Goal: Transaction & Acquisition: Purchase product/service

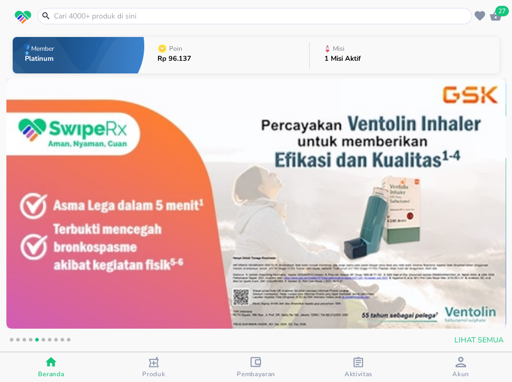
click at [501, 18] on icon "button" at bounding box center [495, 16] width 13 height 13
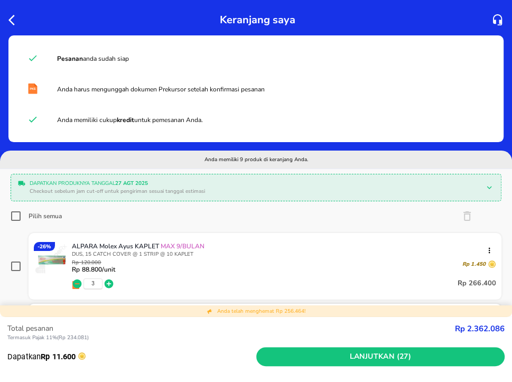
scroll to position [137, 0]
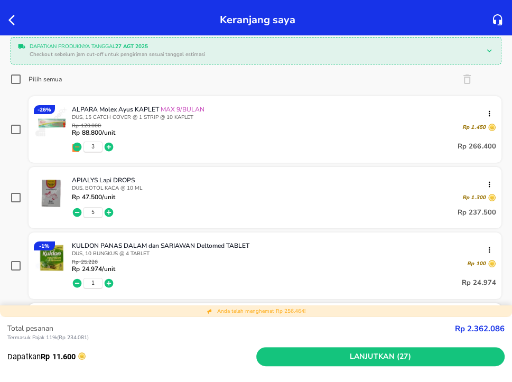
click at [106, 212] on icon "button" at bounding box center [109, 212] width 9 height 9
click at [74, 210] on icon "button" at bounding box center [77, 212] width 9 height 9
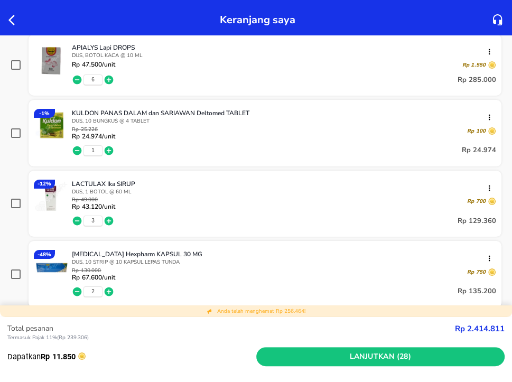
scroll to position [273, 0]
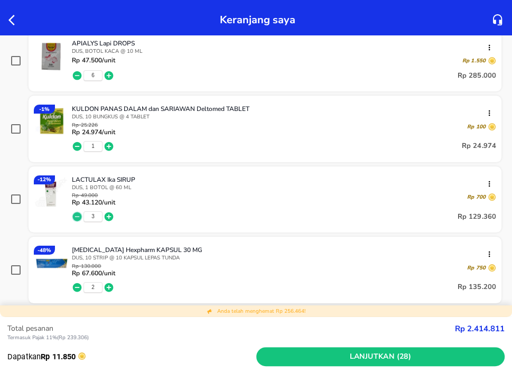
click at [77, 218] on icon "button" at bounding box center [77, 216] width 9 height 9
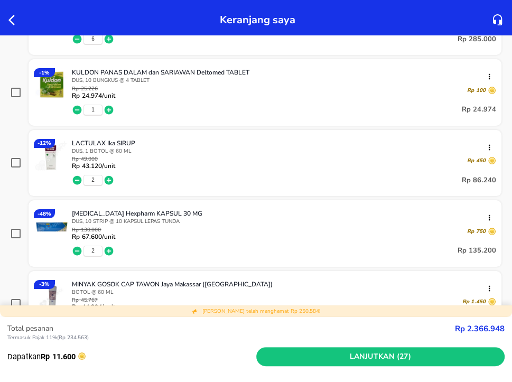
scroll to position [342, 0]
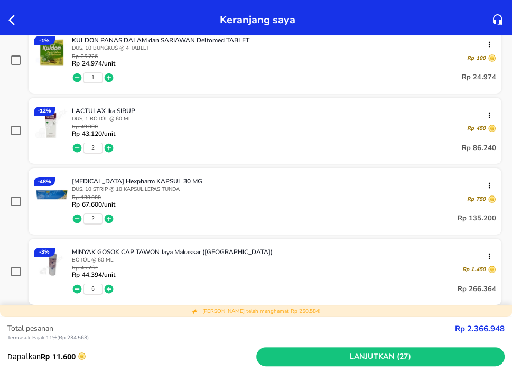
click at [109, 214] on icon "button" at bounding box center [109, 218] width 9 height 9
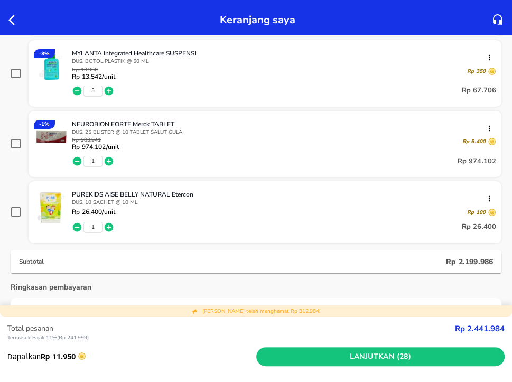
scroll to position [479, 0]
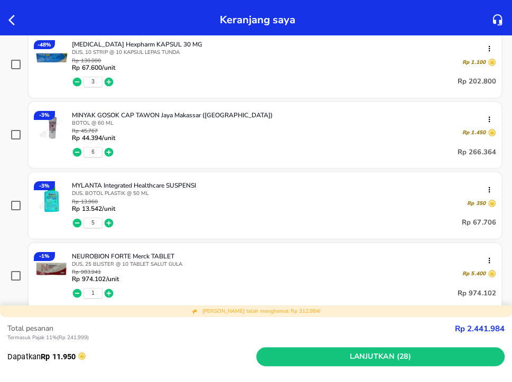
click at [11, 20] on icon "button" at bounding box center [14, 20] width 13 height 13
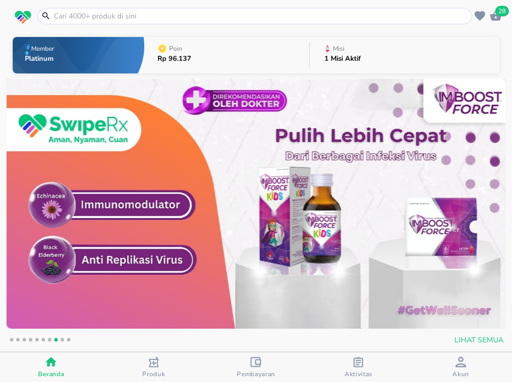
click at [216, 13] on input "text" at bounding box center [261, 16] width 416 height 11
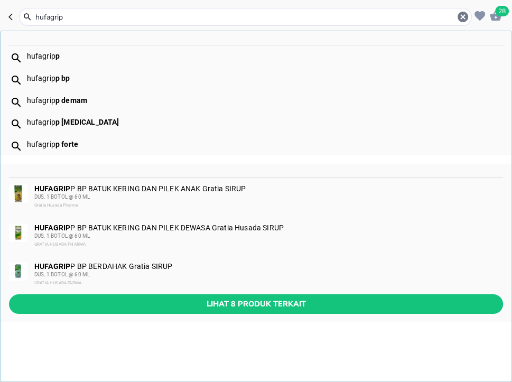
type input "hufagrip"
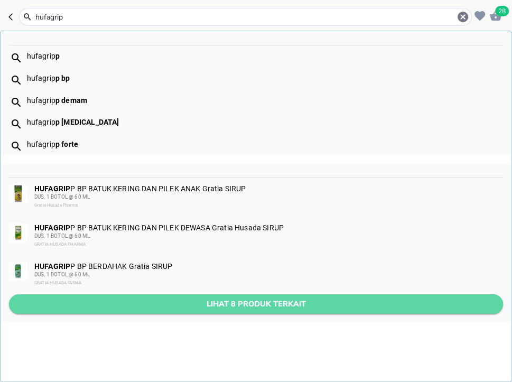
click at [381, 305] on span "Lihat 8 produk terkait" at bounding box center [255, 303] width 477 height 13
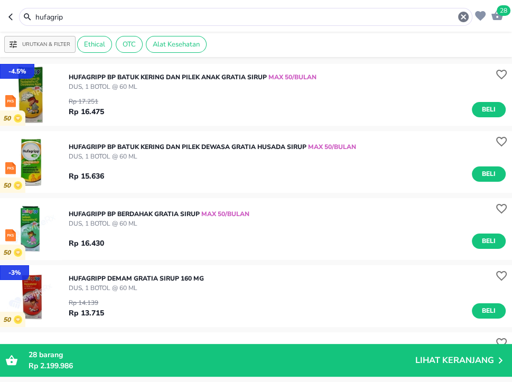
scroll to position [205, 0]
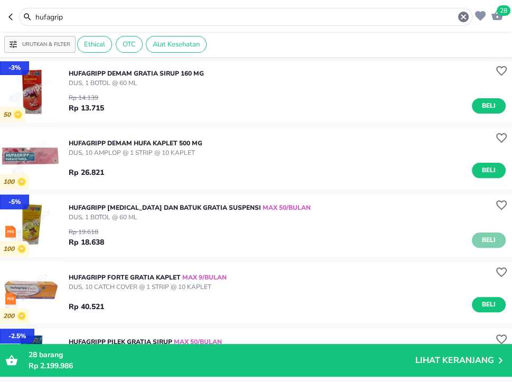
click at [486, 241] on span "Beli" at bounding box center [488, 239] width 18 height 11
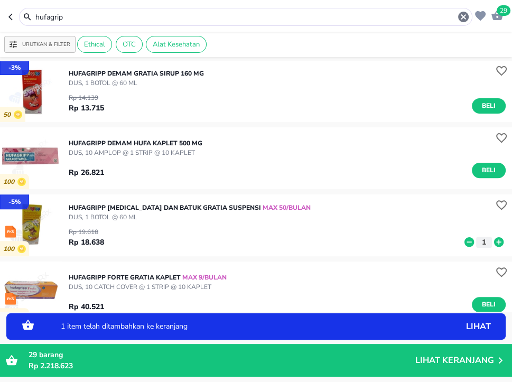
click at [503, 240] on icon at bounding box center [499, 242] width 10 height 10
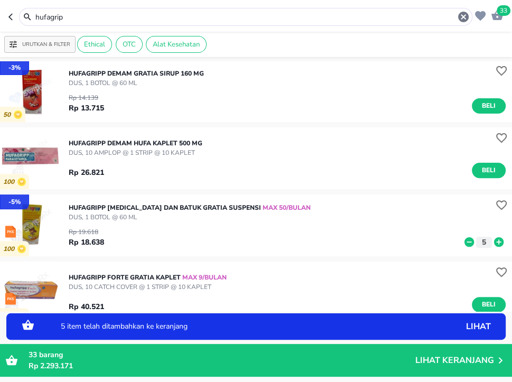
click at [503, 240] on icon at bounding box center [499, 242] width 10 height 10
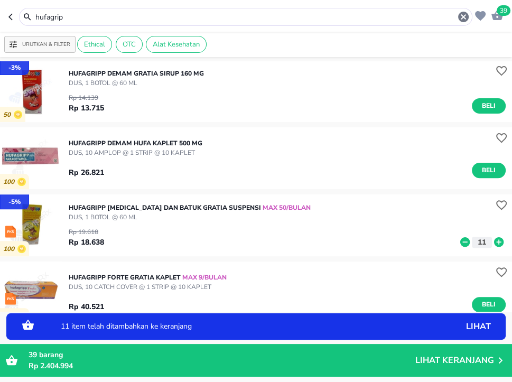
click at [503, 240] on icon at bounding box center [499, 242] width 10 height 10
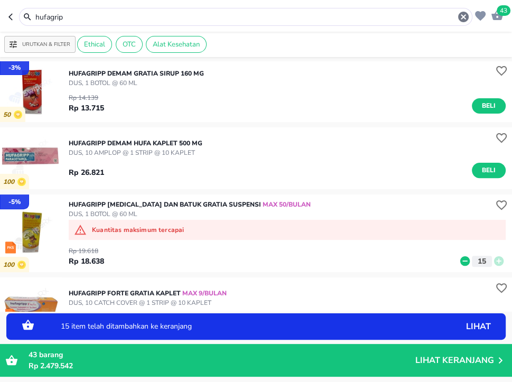
click at [182, 12] on input "hufagrip" at bounding box center [245, 17] width 422 height 11
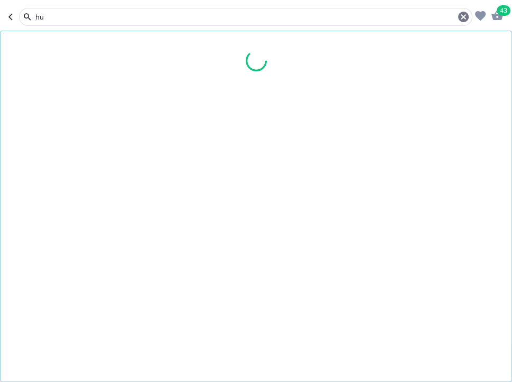
type input "h"
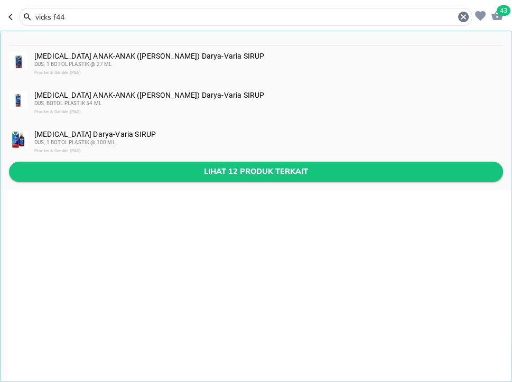
click at [339, 169] on span "Lihat 12 produk terkait" at bounding box center [255, 171] width 477 height 13
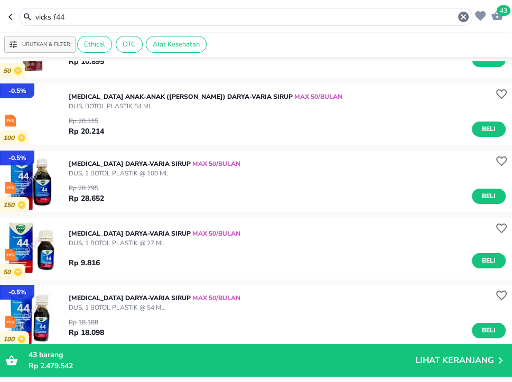
scroll to position [68, 0]
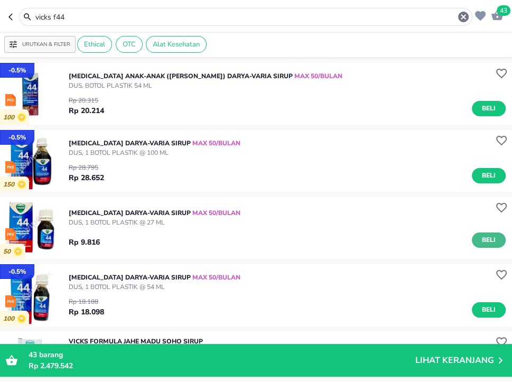
click at [487, 236] on span "Beli" at bounding box center [488, 239] width 18 height 11
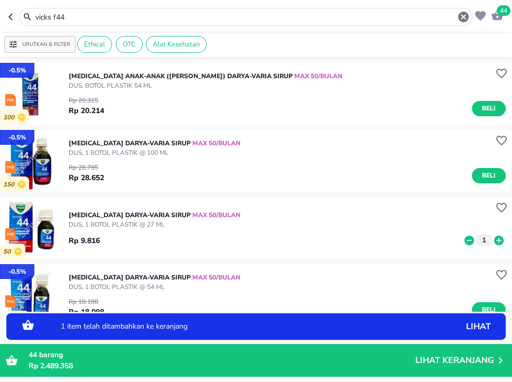
click at [499, 238] on icon at bounding box center [499, 240] width 10 height 10
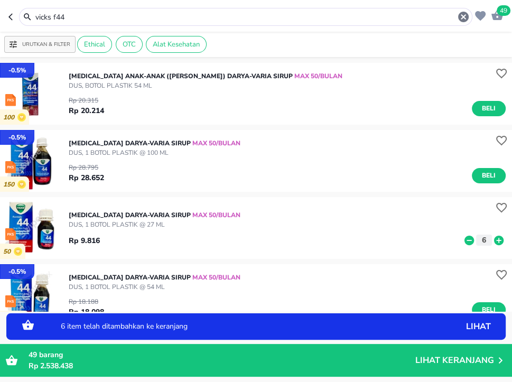
click at [499, 238] on icon at bounding box center [499, 240] width 10 height 10
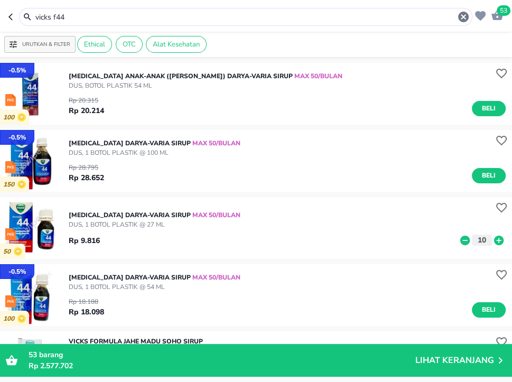
click at [255, 13] on input "vicks f44" at bounding box center [245, 17] width 422 height 11
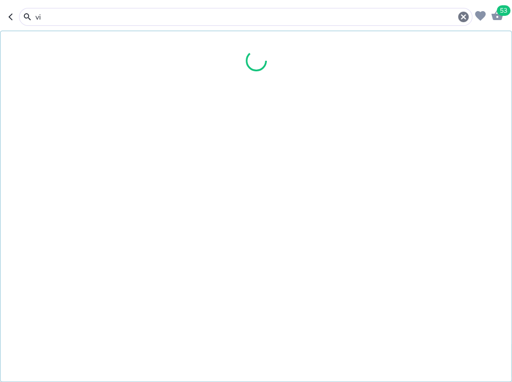
type input "v"
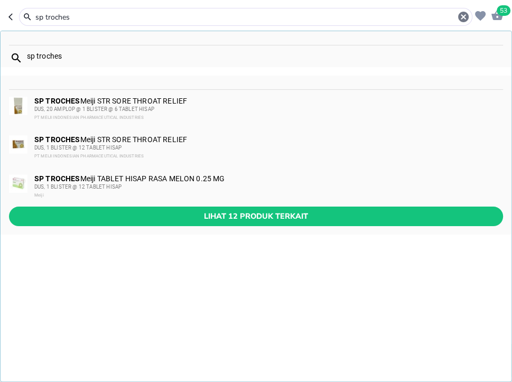
click at [118, 18] on input "sp troches" at bounding box center [245, 17] width 422 height 11
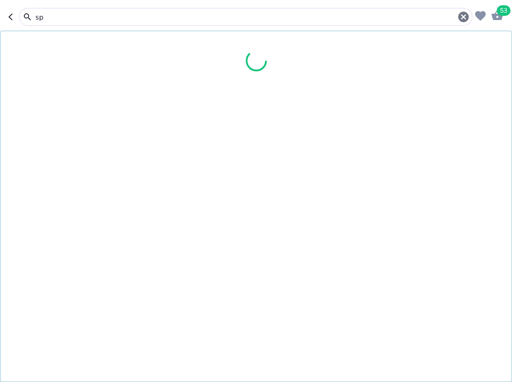
type input "s"
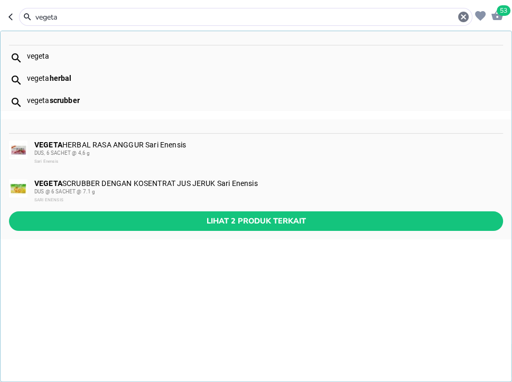
type input "vegeta"
click at [137, 149] on div "VEGETA HERBAL RASA ANGGUR Sari Enensis DUS, 6 SACHET @ 4,6 g Sari Enensis" at bounding box center [267, 152] width 467 height 25
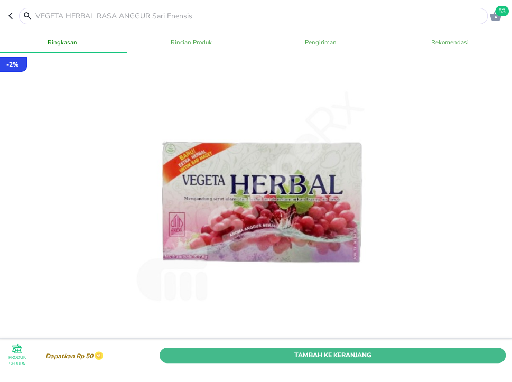
click at [461, 354] on span "Tambah Ke Keranjang" at bounding box center [332, 355] width 330 height 11
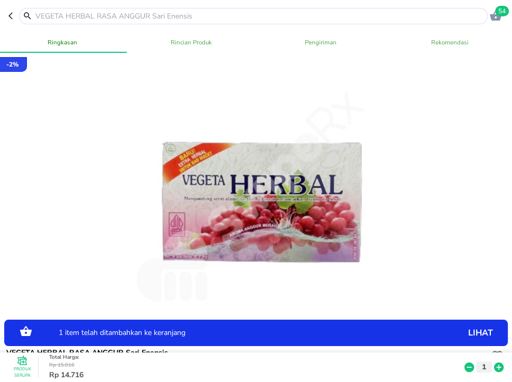
click at [506, 364] on div "Produk Serupa Total Harga : Rp 15.016 Rp 14.716 1" at bounding box center [258, 367] width 511 height 30
click at [495, 366] on icon at bounding box center [499, 367] width 10 height 10
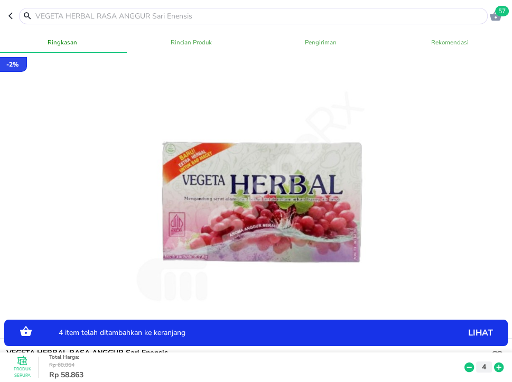
click at [495, 366] on icon at bounding box center [499, 367] width 10 height 10
click at [475, 366] on icon at bounding box center [469, 367] width 14 height 12
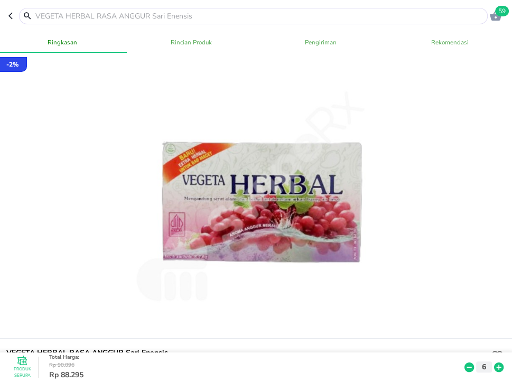
click at [199, 16] on input "text" at bounding box center [259, 16] width 450 height 11
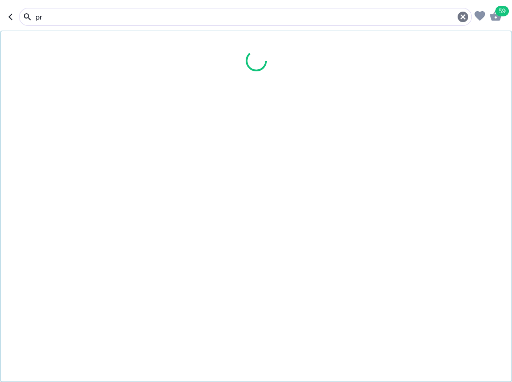
type input "p"
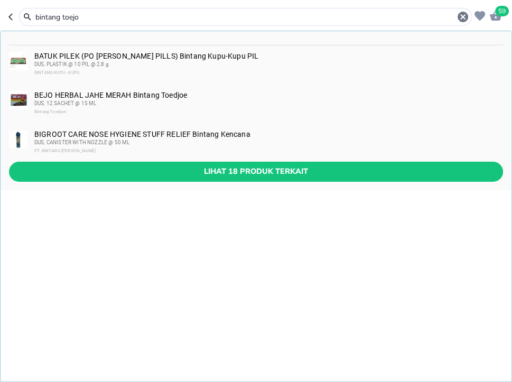
click at [112, 18] on input "bintang toejo" at bounding box center [245, 17] width 422 height 11
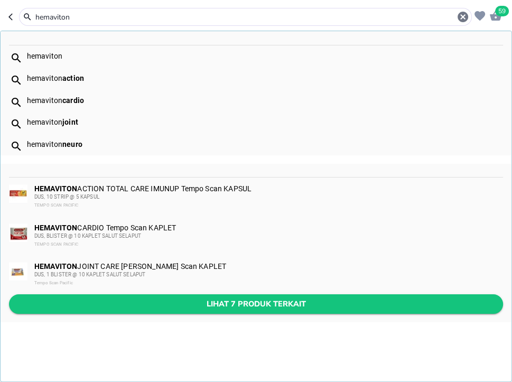
type input "hemaviton"
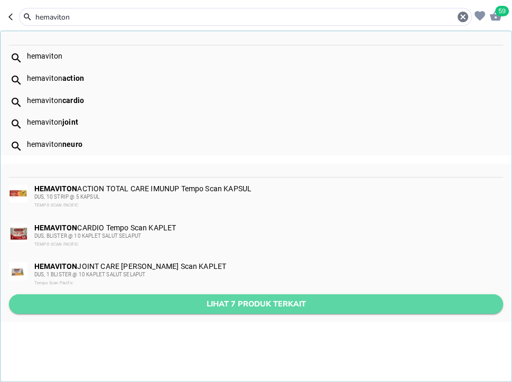
click at [238, 305] on span "Lihat 7 produk terkait" at bounding box center [255, 303] width 477 height 13
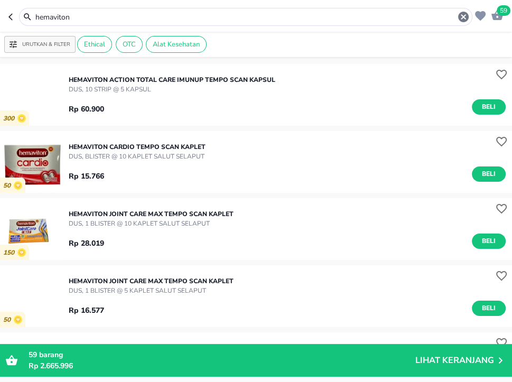
scroll to position [205, 0]
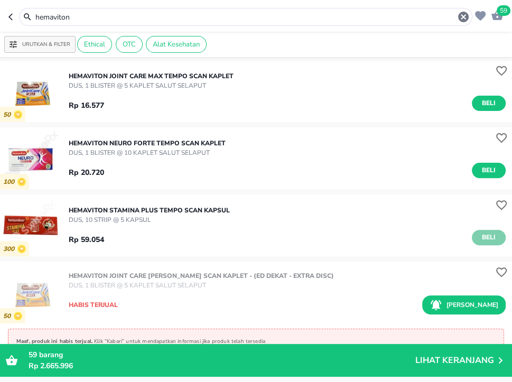
click at [493, 234] on span "Beli" at bounding box center [488, 237] width 18 height 11
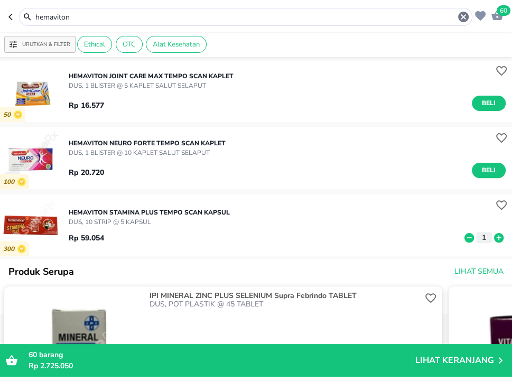
click at [166, 22] on input "hemaviton" at bounding box center [245, 17] width 422 height 11
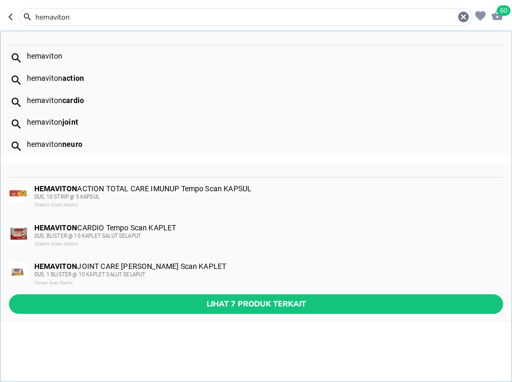
click at [166, 22] on input "hemaviton" at bounding box center [245, 17] width 422 height 11
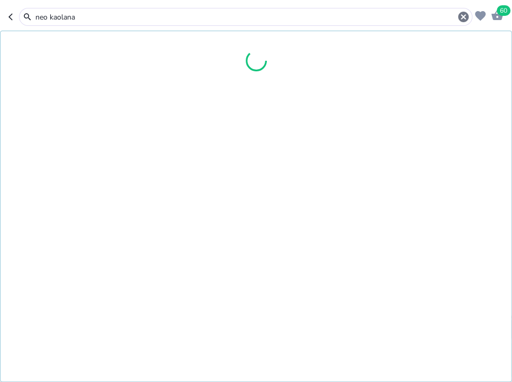
type input "neo kaolana"
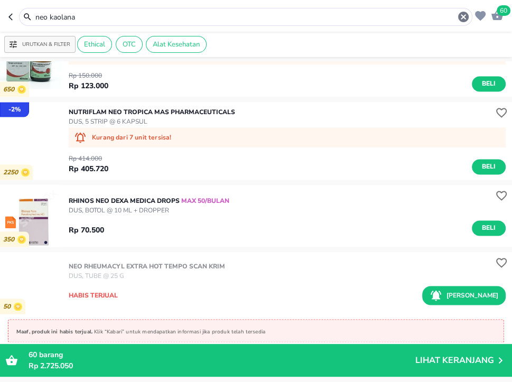
scroll to position [609, 0]
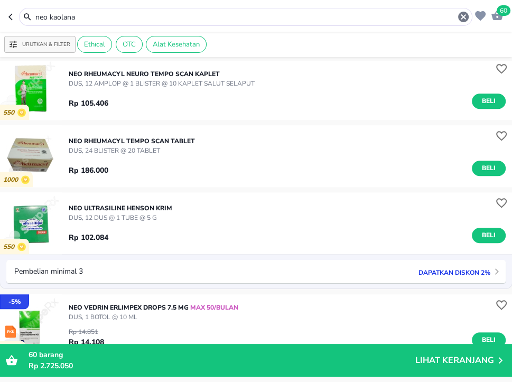
drag, startPoint x: 97, startPoint y: 16, endPoint x: -19, endPoint y: 27, distance: 116.7
click at [34, 23] on input "neo kaolana" at bounding box center [245, 17] width 422 height 11
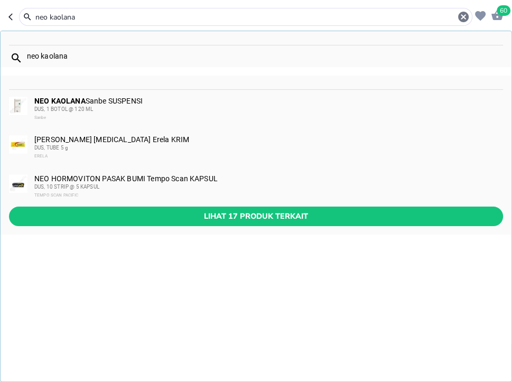
click at [152, 102] on div "NEO KAOLANA Sanbe SUSPENSI DUS, 1 BOTOL @ [GEOGRAPHIC_DATA]" at bounding box center [267, 109] width 467 height 25
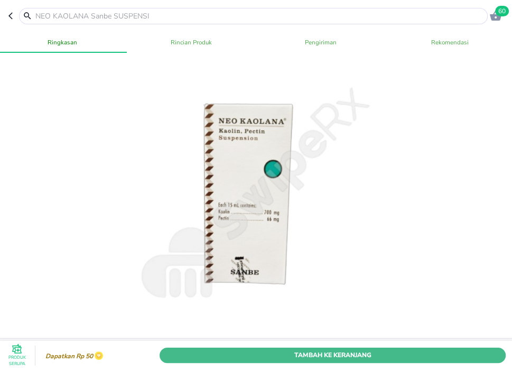
click at [376, 354] on span "Tambah Ke Keranjang" at bounding box center [332, 355] width 330 height 11
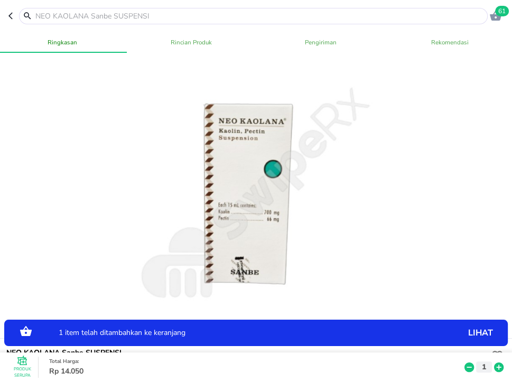
click at [497, 364] on icon at bounding box center [499, 367] width 10 height 10
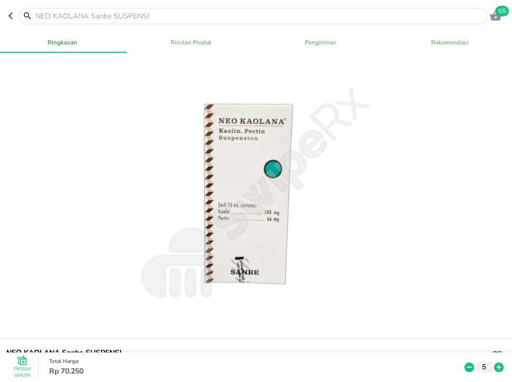
click at [184, 20] on input "text" at bounding box center [259, 16] width 450 height 11
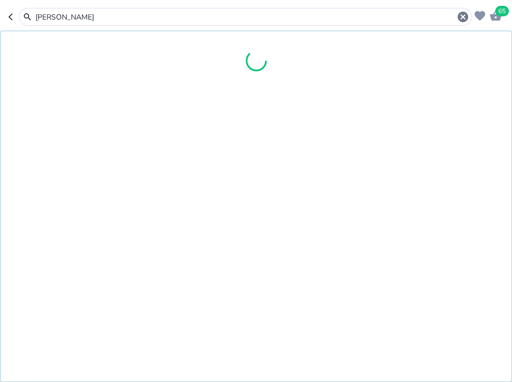
type input "ginol"
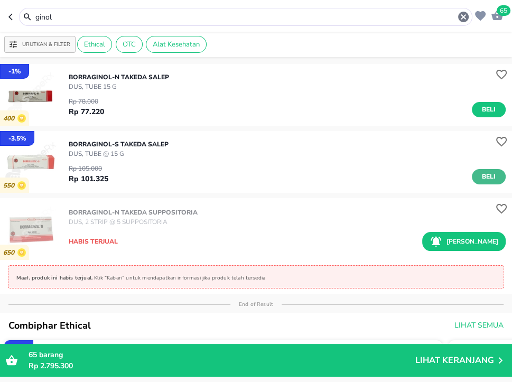
click at [483, 175] on span "Beli" at bounding box center [488, 176] width 18 height 11
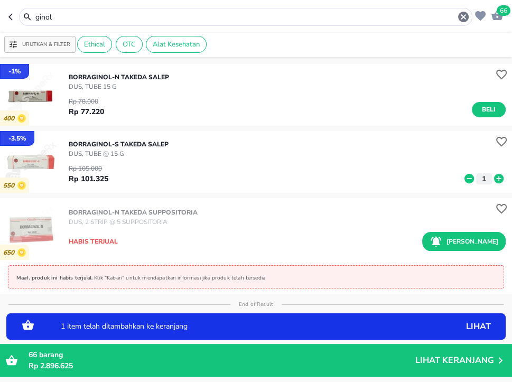
click at [493, 181] on icon at bounding box center [499, 179] width 14 height 12
click at [495, 181] on icon at bounding box center [499, 179] width 10 height 10
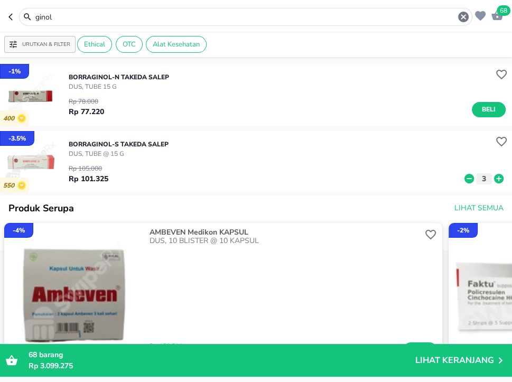
click at [174, 12] on input "ginol" at bounding box center [245, 17] width 422 height 11
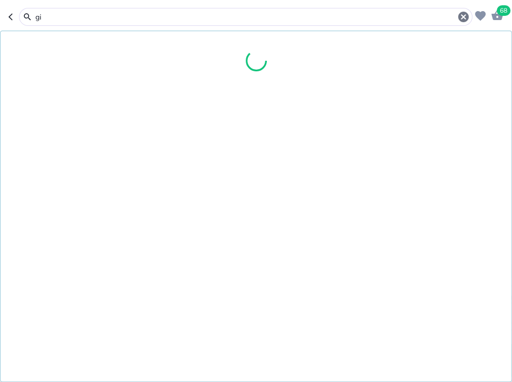
type input "g"
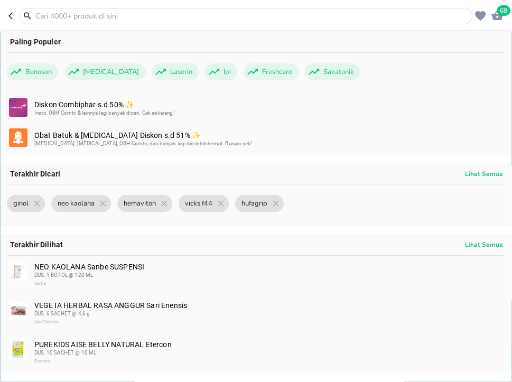
click at [70, 16] on input "text" at bounding box center [251, 16] width 435 height 11
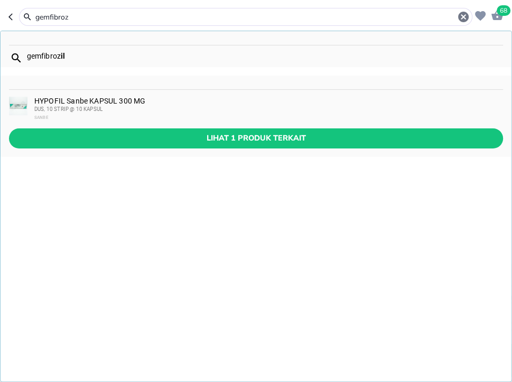
click at [92, 20] on input "gemfibroz" at bounding box center [245, 17] width 422 height 11
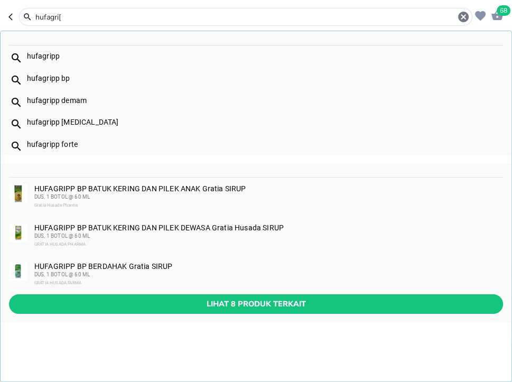
type input "hufagri["
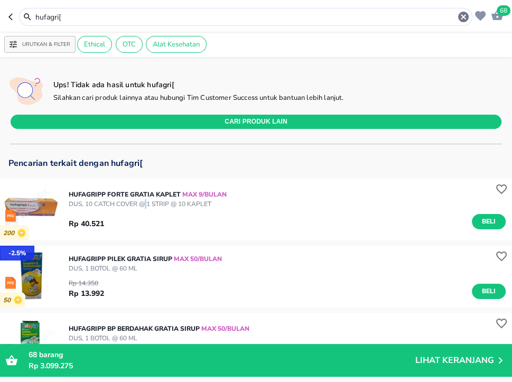
click at [147, 200] on p "DUS, 10 CATCH COVER @ 1 STRIP @ 10 KAPLET" at bounding box center [148, 204] width 158 height 10
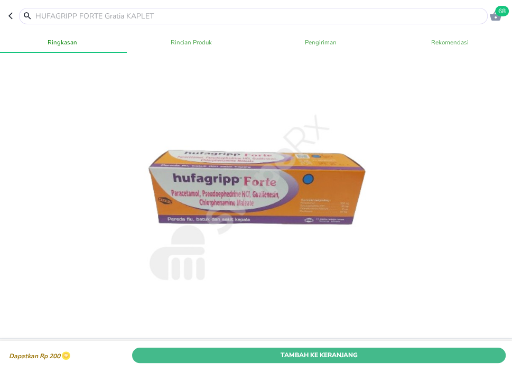
click at [400, 354] on span "Tambah Ke Keranjang" at bounding box center [318, 355] width 357 height 11
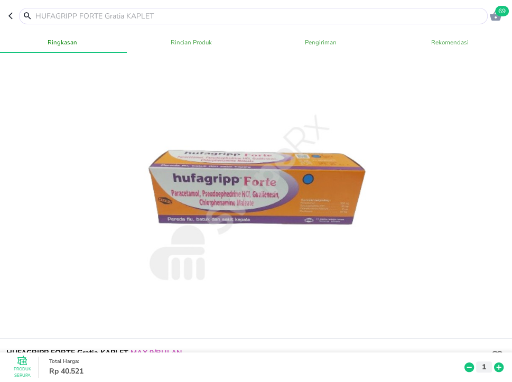
click at [172, 18] on input "text" at bounding box center [259, 16] width 450 height 11
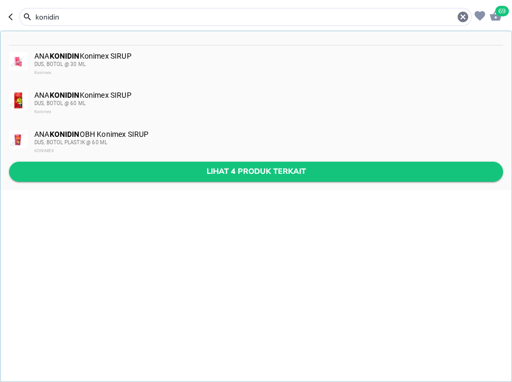
type input "konidin"
click at [223, 173] on span "Lihat 4 produk terkait" at bounding box center [255, 171] width 477 height 13
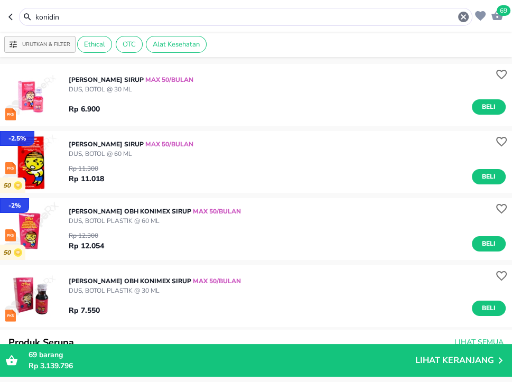
click at [88, 18] on input "konidin" at bounding box center [245, 17] width 422 height 11
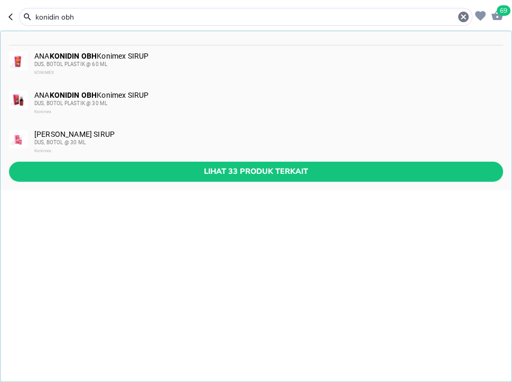
type input "konidin obh"
click at [190, 157] on div "[PERSON_NAME] SIRUP DUS, BOTOL @ 30 ML Konimex" at bounding box center [256, 142] width 511 height 39
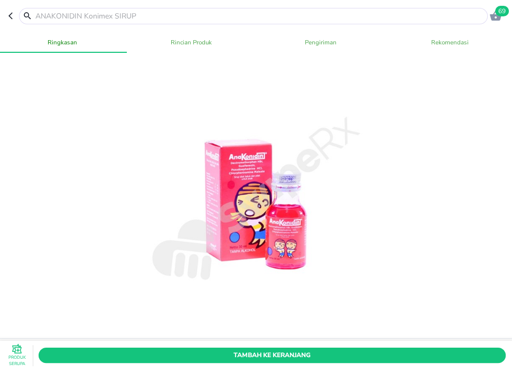
click at [193, 17] on input "text" at bounding box center [259, 16] width 450 height 11
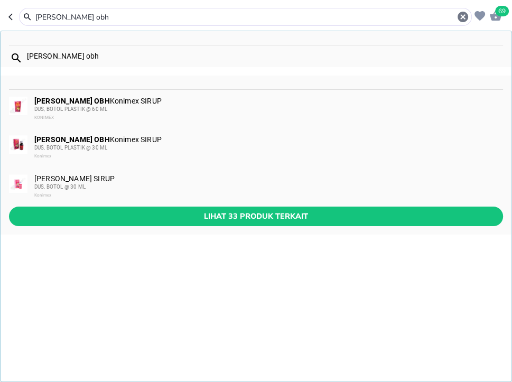
type input "[PERSON_NAME] obh"
click at [166, 143] on div "[PERSON_NAME] OBH Konimex SIRUP DUS, BOTOL PLASTIK @ 30 ML Konimex" at bounding box center [267, 147] width 467 height 25
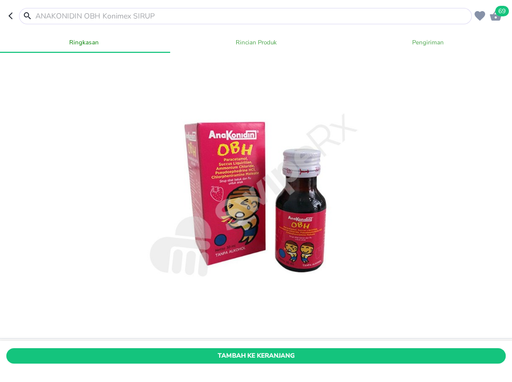
click at [450, 360] on span "Tambah Ke Keranjang" at bounding box center [255, 355] width 483 height 11
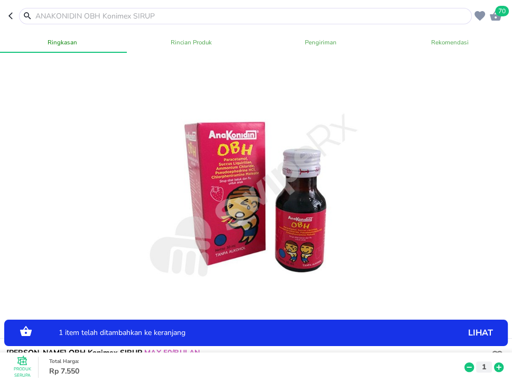
click at [504, 366] on icon at bounding box center [499, 367] width 14 height 12
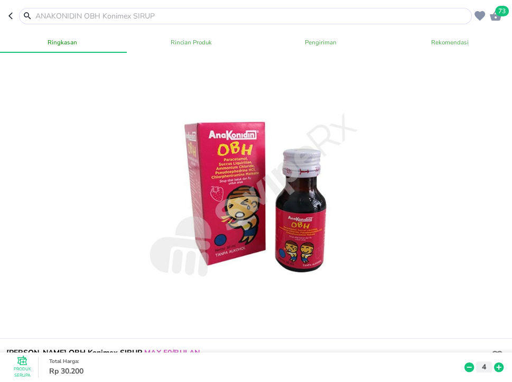
click at [163, 13] on input "text" at bounding box center [251, 16] width 435 height 11
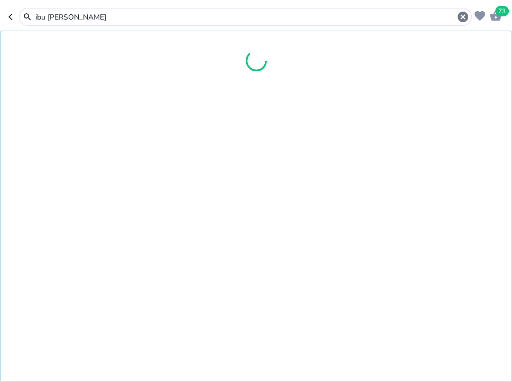
type input "ibu dan anak"
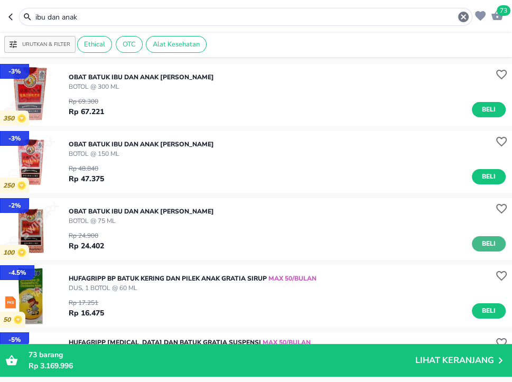
click at [500, 250] on button "Beli" at bounding box center [488, 243] width 34 height 15
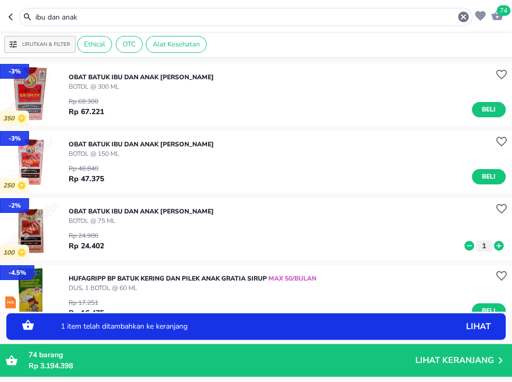
click at [499, 246] on icon at bounding box center [499, 246] width 10 height 10
click at [474, 246] on icon at bounding box center [469, 246] width 14 height 12
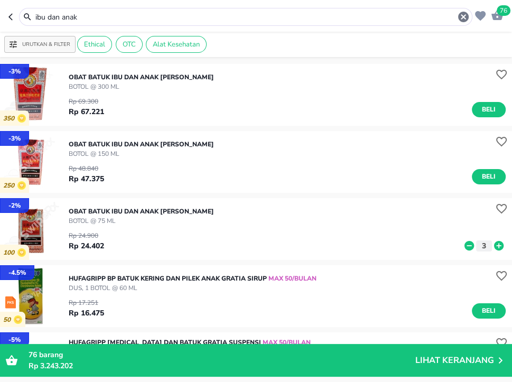
click at [166, 15] on input "ibu dan anak" at bounding box center [245, 17] width 422 height 11
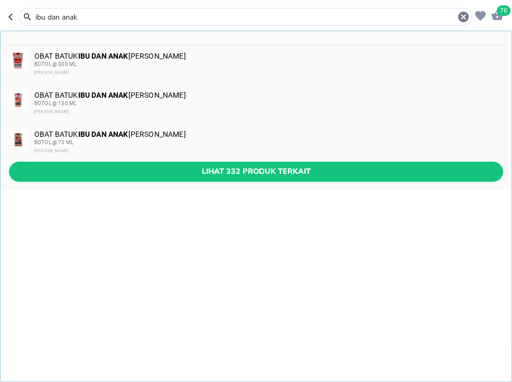
click at [166, 15] on input "ibu dan anak" at bounding box center [245, 17] width 422 height 11
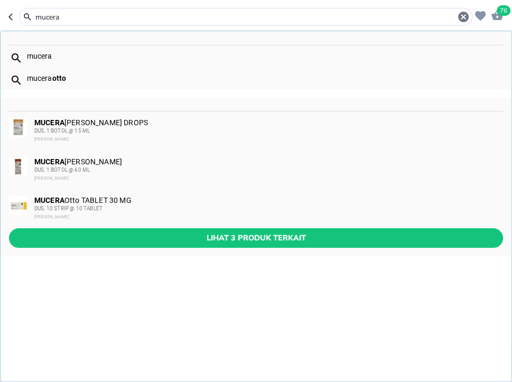
type input "mucera"
click at [56, 164] on b "MUCERA" at bounding box center [49, 161] width 30 height 8
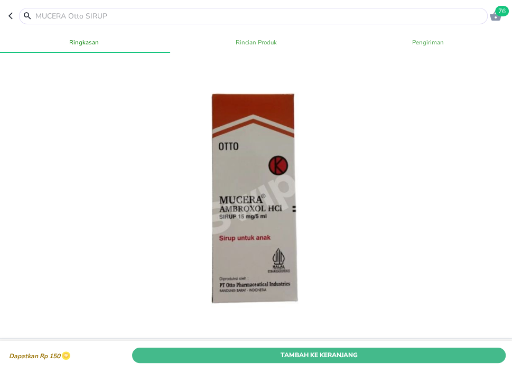
click at [438, 358] on span "Tambah Ke Keranjang" at bounding box center [318, 355] width 357 height 11
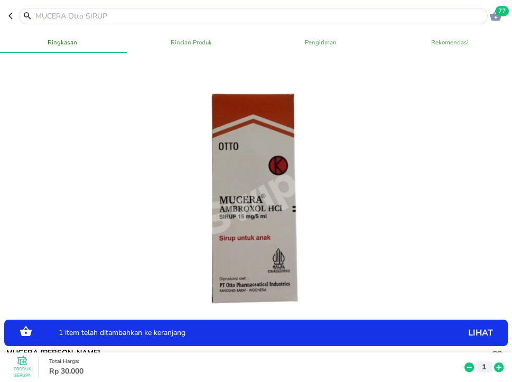
click at [502, 364] on icon at bounding box center [499, 367] width 10 height 10
click at [502, 365] on icon at bounding box center [499, 367] width 10 height 10
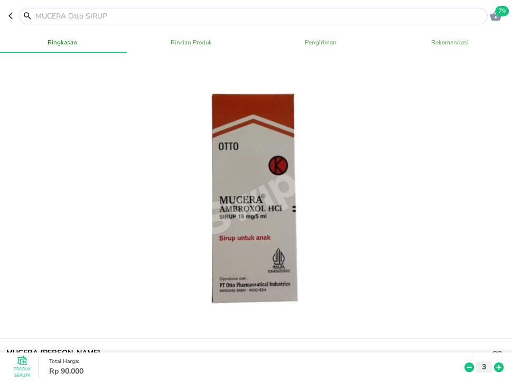
click at [136, 15] on input "text" at bounding box center [259, 16] width 450 height 11
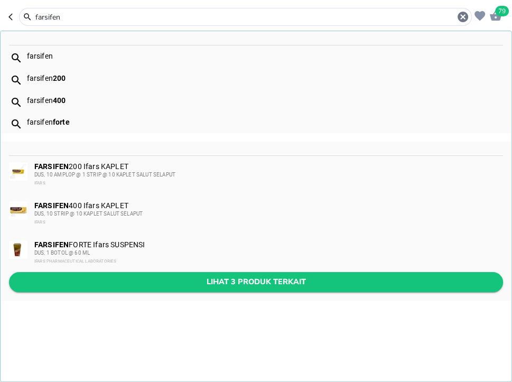
type input "farsifen"
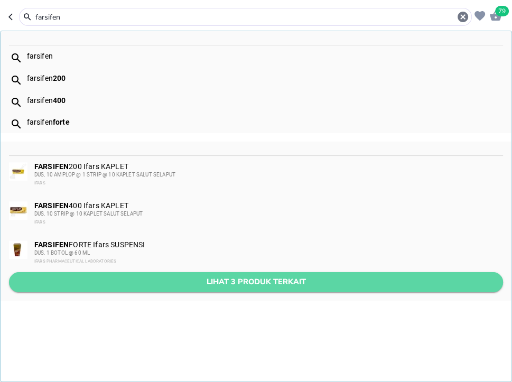
click at [213, 280] on span "Lihat 3 produk terkait" at bounding box center [255, 281] width 477 height 13
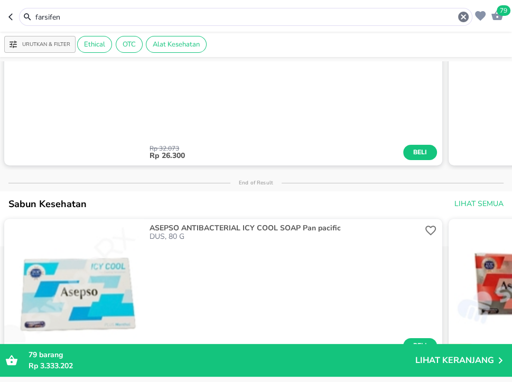
scroll to position [342, 0]
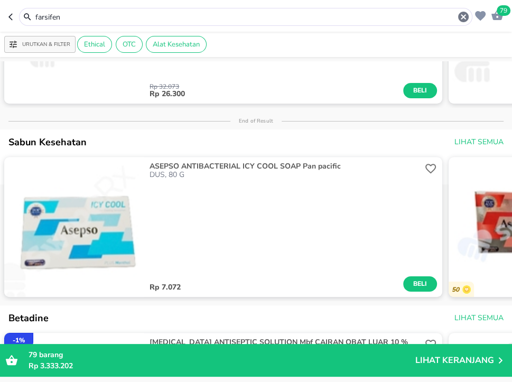
click at [215, 17] on input "farsifen" at bounding box center [245, 17] width 422 height 11
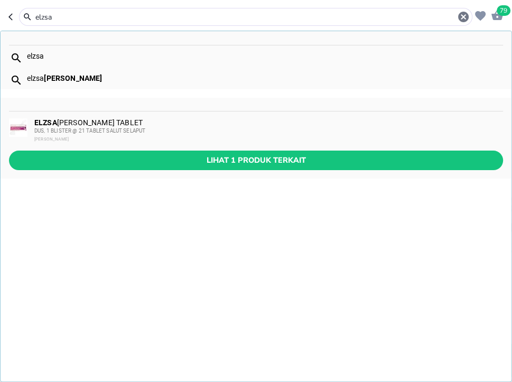
type input "elzsa"
click at [187, 132] on div "DUS, 1 BLISTER @ 21 TABLET SALUT SELAPUT" at bounding box center [267, 131] width 467 height 8
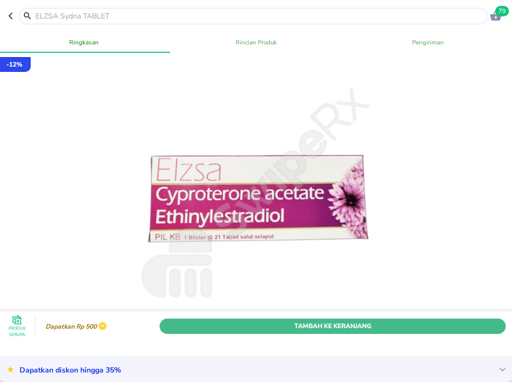
click at [375, 324] on span "Tambah Ke Keranjang" at bounding box center [332, 325] width 330 height 11
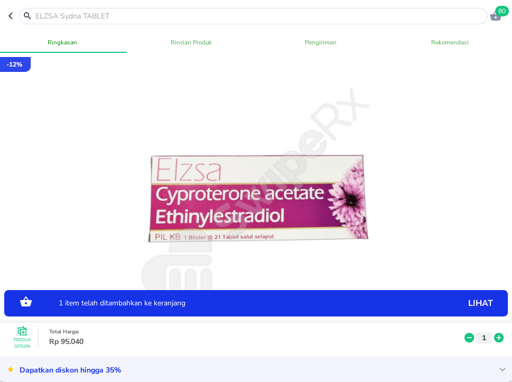
click at [499, 333] on icon at bounding box center [499, 338] width 10 height 10
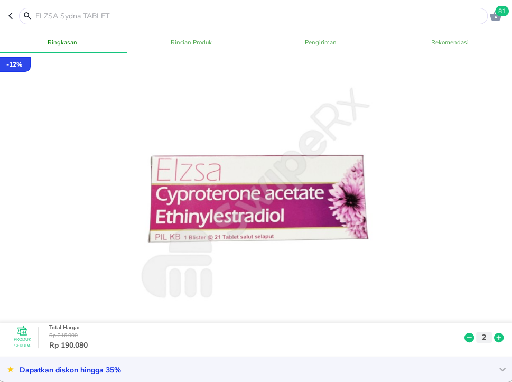
click at [146, 16] on input "text" at bounding box center [259, 16] width 450 height 11
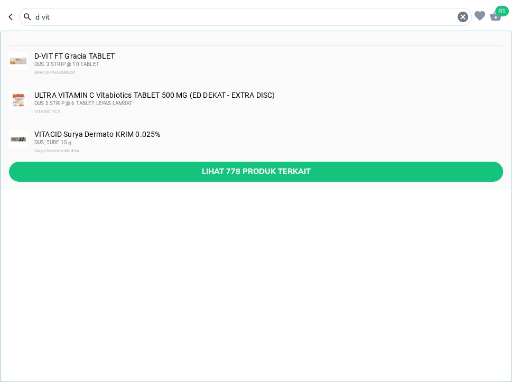
click at [141, 18] on input "d vit" at bounding box center [245, 17] width 422 height 11
click at [140, 18] on input "d vit" at bounding box center [245, 17] width 422 height 11
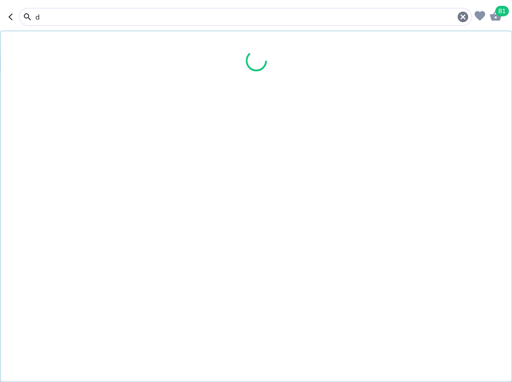
type input "d"
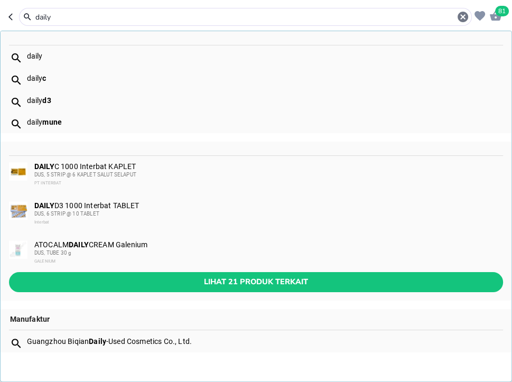
type input "daily"
click at [107, 174] on span "DUS, 5 STRIP @ 6 KAPLET SALUT SELAPUT" at bounding box center [85, 175] width 102 height 6
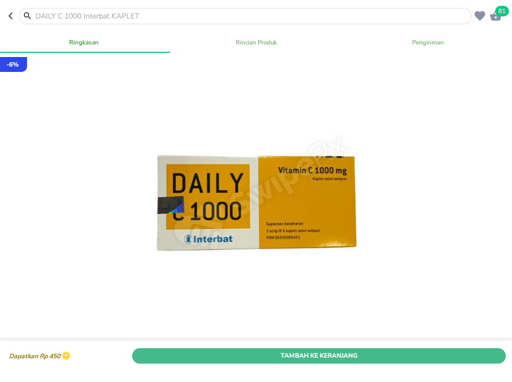
click at [326, 360] on span "Tambah Ke Keranjang" at bounding box center [318, 355] width 357 height 11
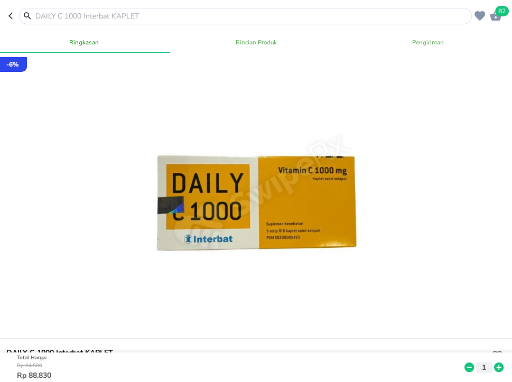
click at [168, 18] on input "text" at bounding box center [251, 16] width 435 height 11
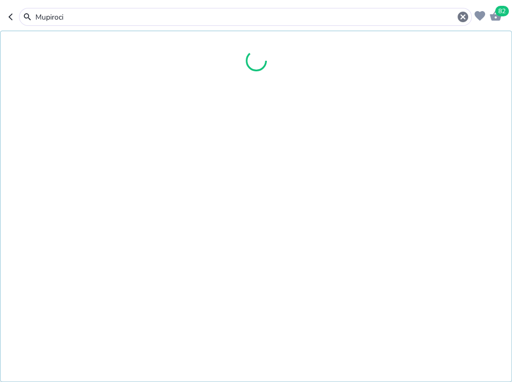
type input "[MEDICAL_DATA]"
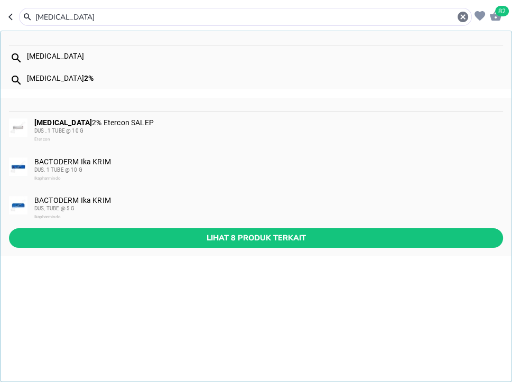
click at [204, 124] on div "[MEDICAL_DATA] 2% Etercon SALEP DUS , 1 TUBE @ 10 G Etercon" at bounding box center [267, 130] width 467 height 25
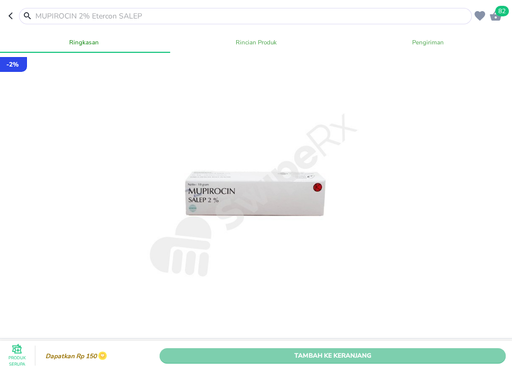
click at [417, 356] on span "Tambah Ke Keranjang" at bounding box center [332, 355] width 330 height 11
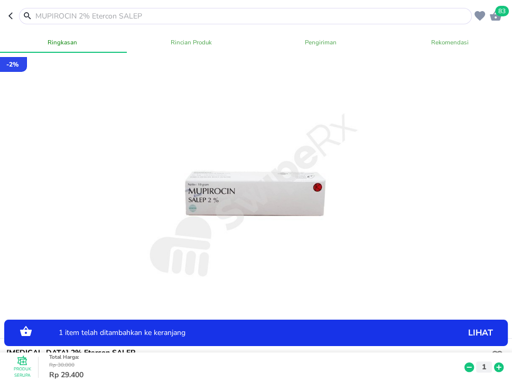
scroll to position [261, 0]
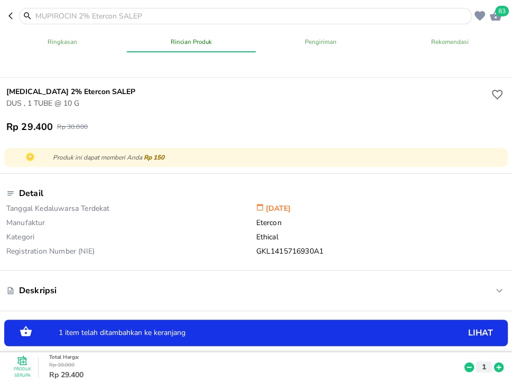
click at [500, 366] on icon at bounding box center [499, 367] width 10 height 10
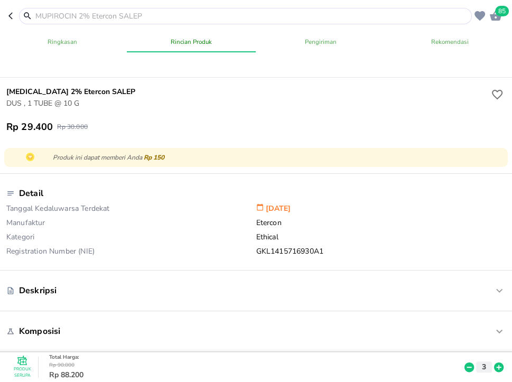
click at [266, 18] on input "text" at bounding box center [251, 16] width 435 height 11
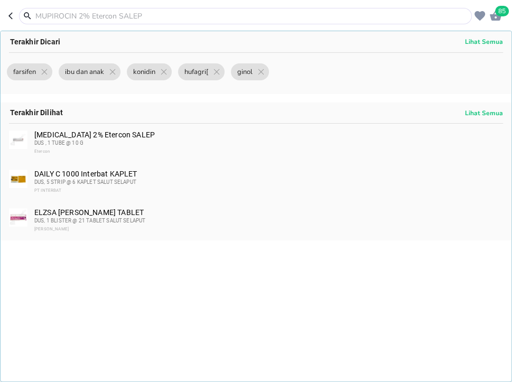
scroll to position [260, 0]
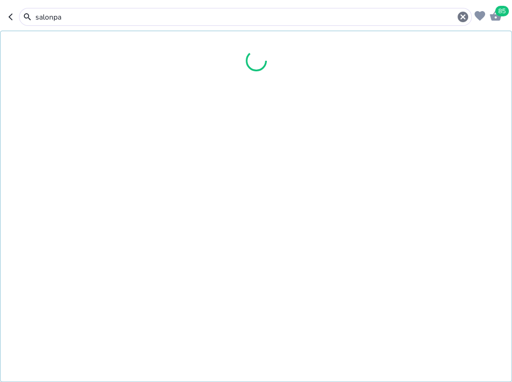
type input "[MEDICAL_DATA]"
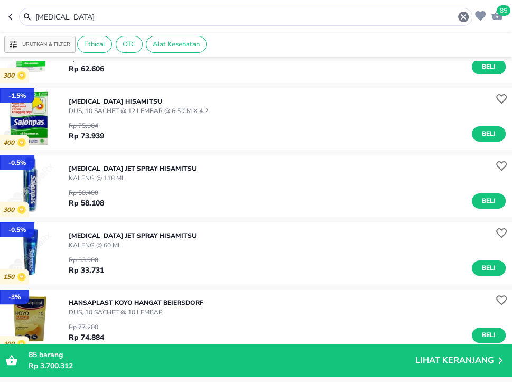
scroll to position [137, 0]
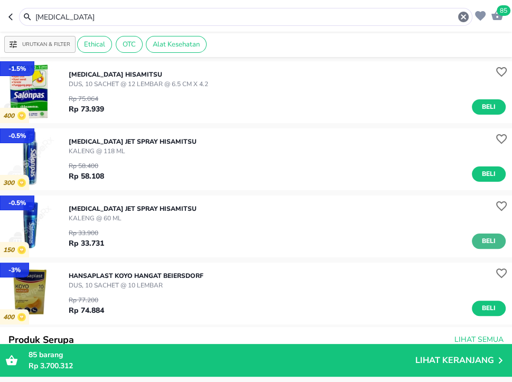
click at [487, 240] on span "Beli" at bounding box center [488, 240] width 18 height 11
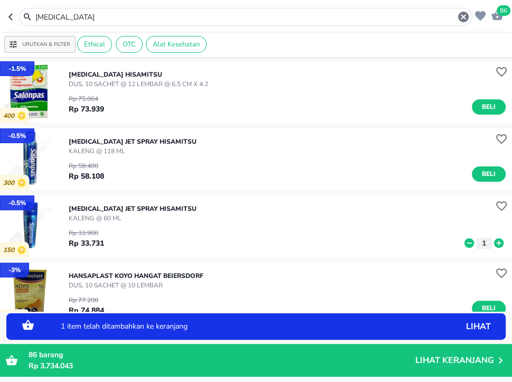
click at [494, 247] on icon at bounding box center [499, 243] width 14 height 12
click at [495, 247] on icon at bounding box center [499, 243] width 14 height 12
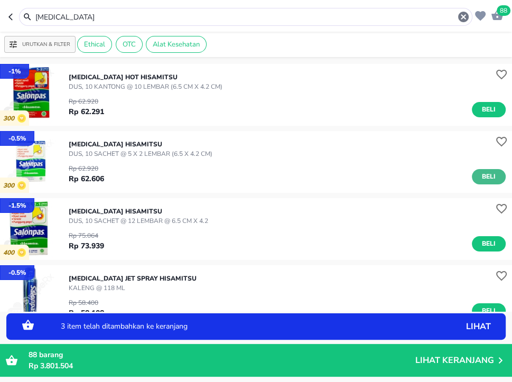
click at [486, 178] on span "Beli" at bounding box center [488, 176] width 18 height 11
click at [501, 178] on icon at bounding box center [499, 179] width 10 height 10
click at [504, 250] on div "Rp 75.064 Rp 73.939 Beli" at bounding box center [287, 238] width 437 height 26
click at [498, 244] on button "Beli" at bounding box center [488, 243] width 34 height 15
click at [502, 247] on icon at bounding box center [499, 246] width 10 height 10
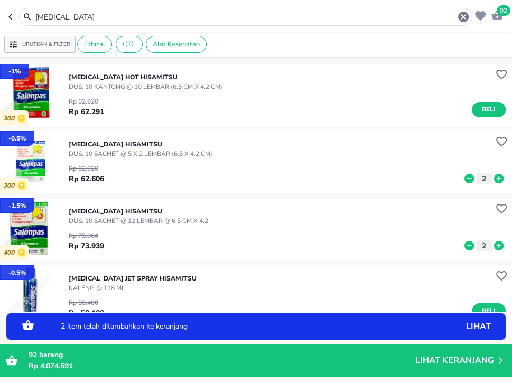
click at [163, 16] on input "[MEDICAL_DATA]" at bounding box center [245, 17] width 422 height 11
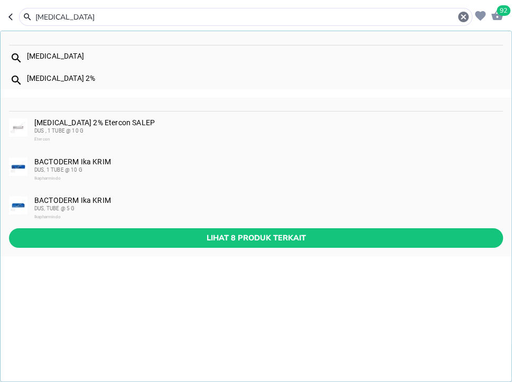
click at [163, 16] on input "[MEDICAL_DATA]" at bounding box center [245, 17] width 422 height 11
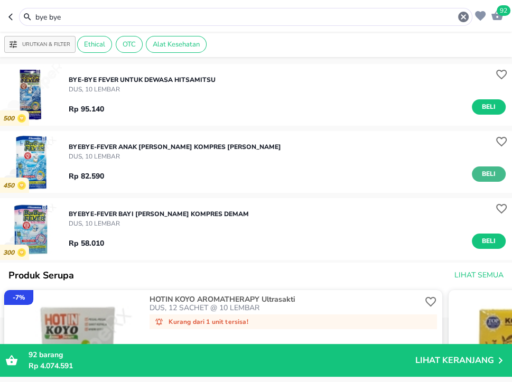
click at [485, 177] on span "Beli" at bounding box center [488, 173] width 18 height 11
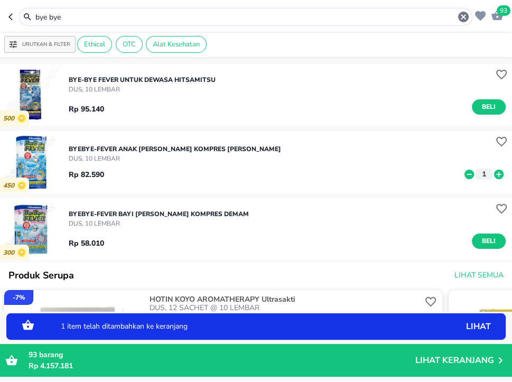
click at [498, 177] on icon at bounding box center [499, 174] width 10 height 10
click at [494, 249] on div "BYEBYE-FEVER BAYI [PERSON_NAME] KOMPRES DEMAM DUS, 10 LEMBAR Rp 58.010 Beli" at bounding box center [290, 229] width 443 height 50
click at [496, 237] on span "Beli" at bounding box center [488, 240] width 18 height 11
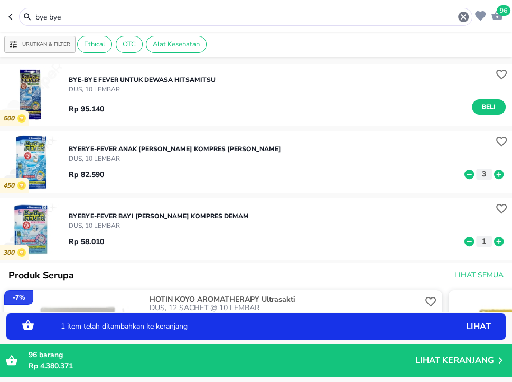
click at [498, 239] on icon at bounding box center [499, 241] width 10 height 10
click at [468, 240] on icon at bounding box center [469, 241] width 10 height 10
click at [483, 111] on span "Beli" at bounding box center [488, 106] width 18 height 11
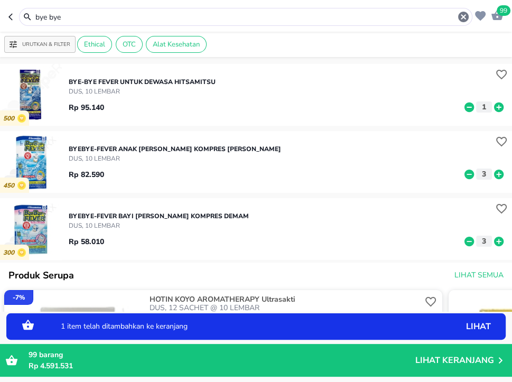
click at [501, 109] on icon at bounding box center [499, 107] width 10 height 10
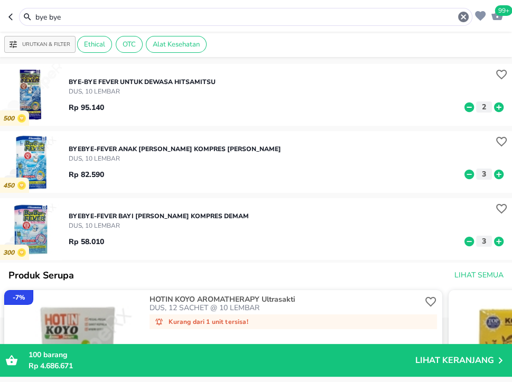
click at [137, 15] on input "bye bye" at bounding box center [245, 17] width 422 height 11
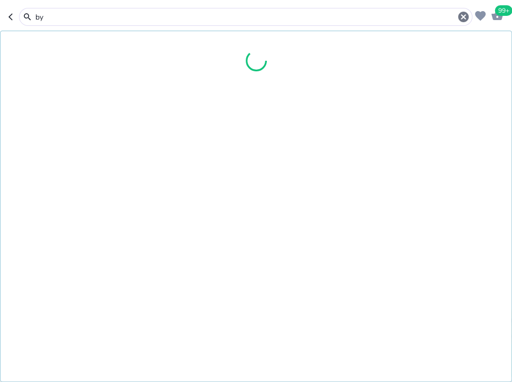
type input "b"
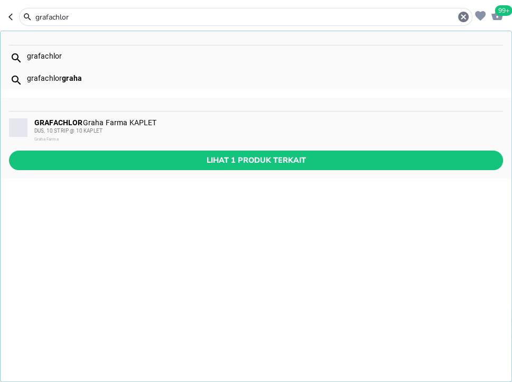
type input "grafachlor"
click at [157, 128] on div "DUS, 10 STRIP @ 10 KAPLET" at bounding box center [267, 131] width 467 height 8
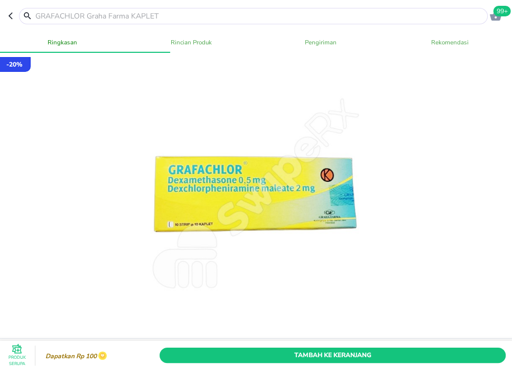
click at [407, 346] on div "Tambah Ke Keranjang" at bounding box center [332, 355] width 350 height 20
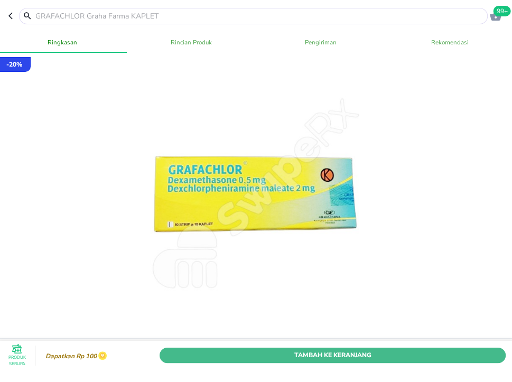
click at [409, 355] on span "Tambah Ke Keranjang" at bounding box center [332, 355] width 330 height 11
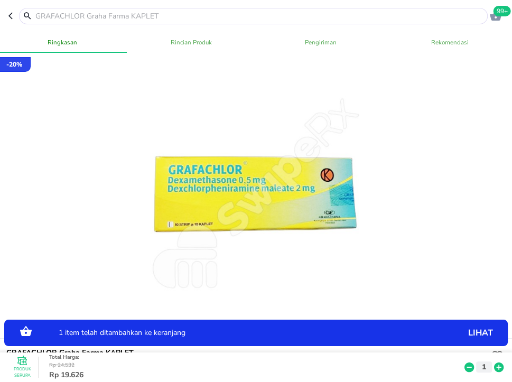
click at [498, 366] on icon at bounding box center [499, 367] width 10 height 10
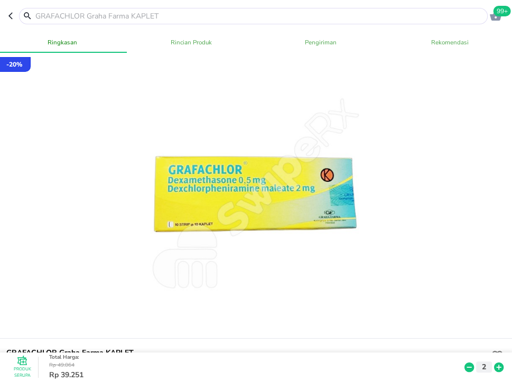
click at [212, 16] on input "text" at bounding box center [259, 16] width 450 height 11
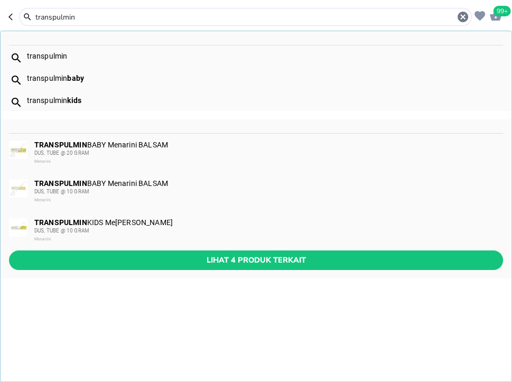
type input "transpulmin"
click at [301, 233] on div "DUS, TUBE @ 10 GRAM" at bounding box center [267, 230] width 467 height 8
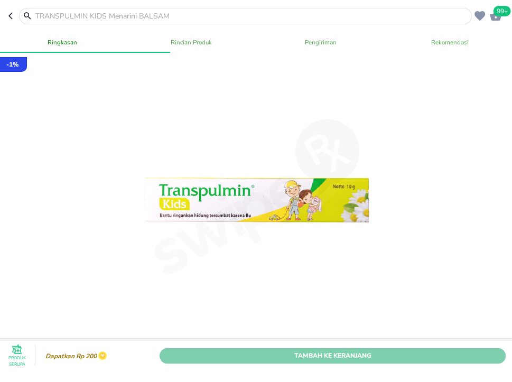
click at [413, 360] on span "Tambah Ke Keranjang" at bounding box center [332, 355] width 330 height 11
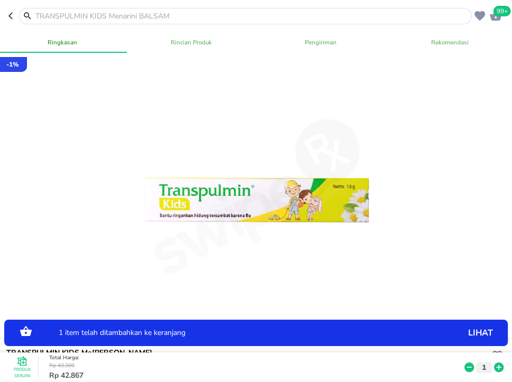
click at [495, 366] on icon at bounding box center [499, 367] width 10 height 10
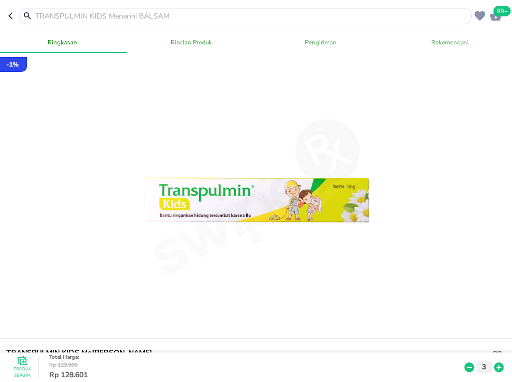
click at [177, 18] on input "text" at bounding box center [251, 16] width 435 height 11
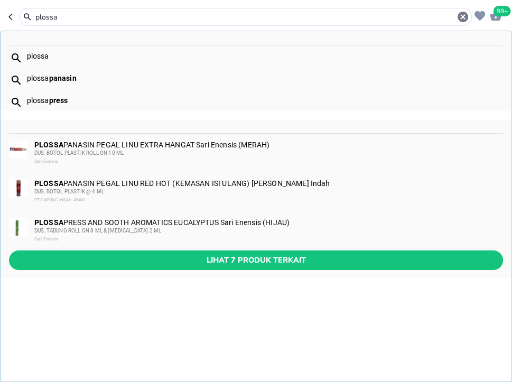
click at [112, 7] on header "99+ plossa plossa plossa panasin plossa press PLOSSA PANASIN PEGAL LINU EXTRA H…" at bounding box center [256, 16] width 512 height 32
click at [116, 14] on input "plossa" at bounding box center [245, 17] width 422 height 11
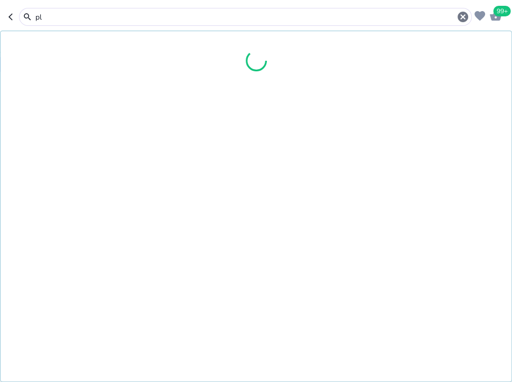
type input "p"
type input "you"
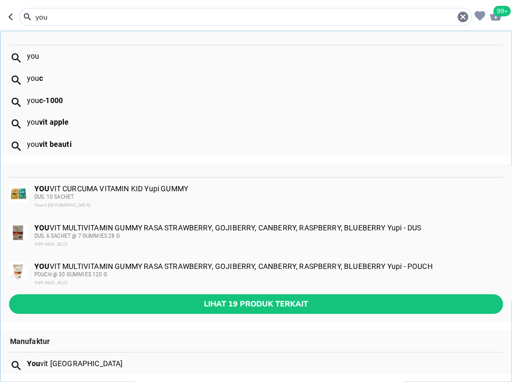
click at [350, 235] on div "DUS, 6 SACHET @ 7 GUMMIES 28 G" at bounding box center [267, 236] width 467 height 8
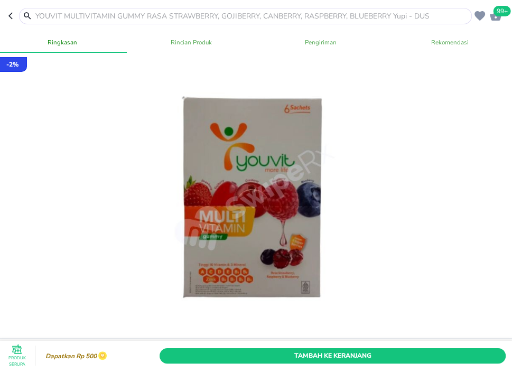
click at [214, 17] on input "text" at bounding box center [251, 16] width 435 height 11
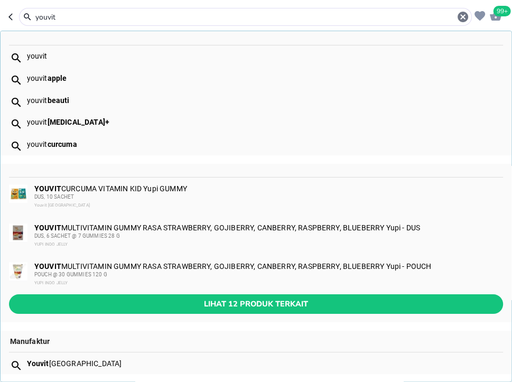
type input "youvit"
click at [299, 314] on div "Lihat 12 produk terkait" at bounding box center [256, 308] width 511 height 28
click at [297, 306] on span "Lihat 12 produk terkait" at bounding box center [255, 303] width 477 height 13
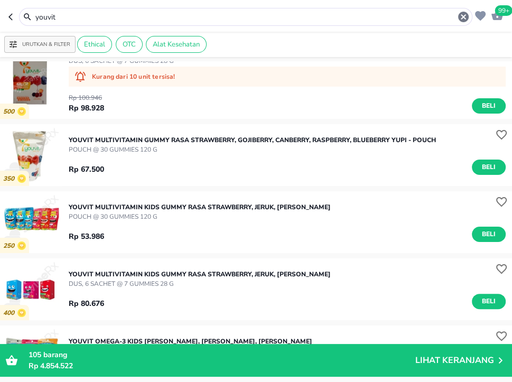
scroll to position [205, 0]
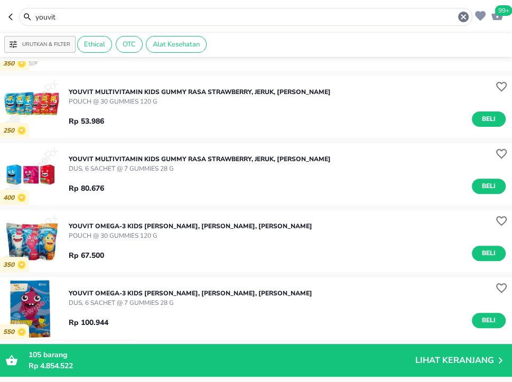
click at [497, 177] on div "Rp 80.676 Beli" at bounding box center [287, 183] width 437 height 21
click at [494, 185] on span "Beli" at bounding box center [488, 186] width 18 height 11
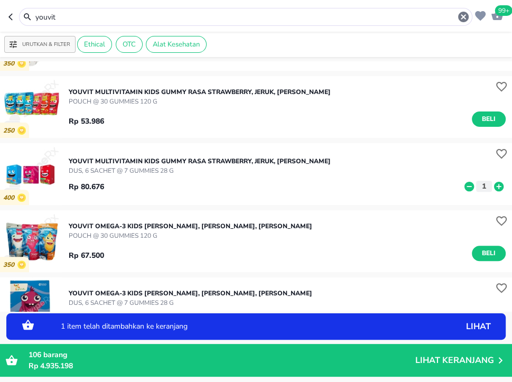
click at [495, 183] on icon at bounding box center [499, 186] width 10 height 10
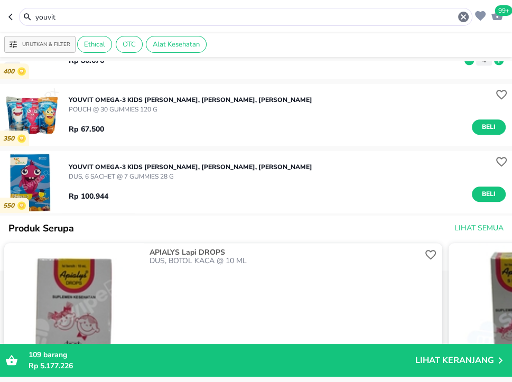
scroll to position [342, 0]
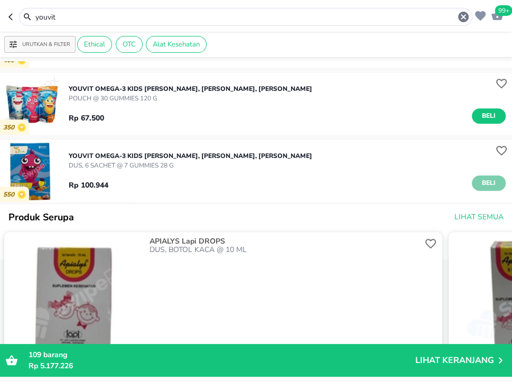
click at [497, 187] on span "Beli" at bounding box center [488, 182] width 18 height 11
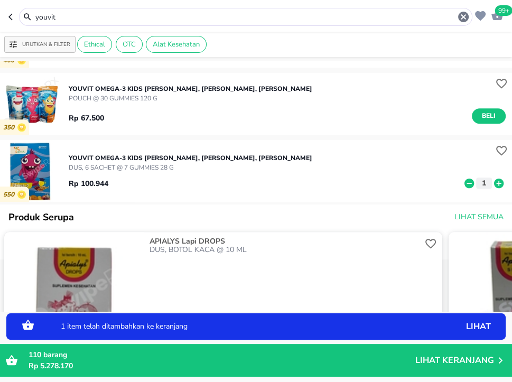
click at [502, 185] on icon at bounding box center [499, 183] width 10 height 10
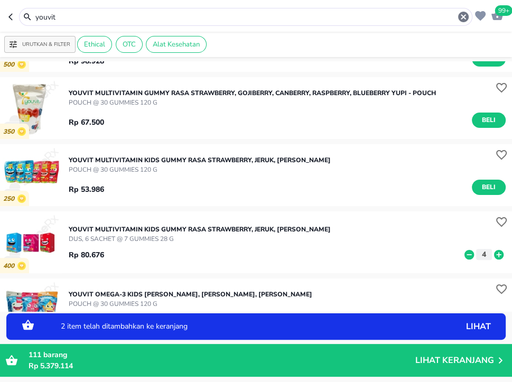
scroll to position [0, 0]
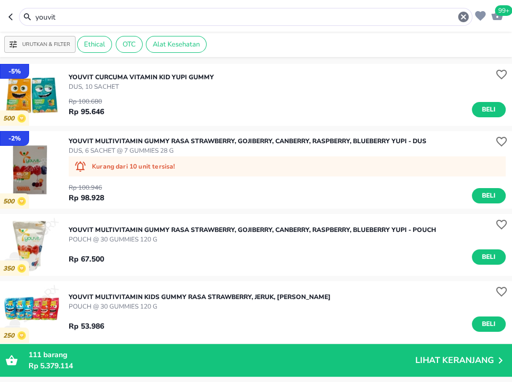
click at [280, 22] on div "youvit" at bounding box center [251, 17] width 435 height 13
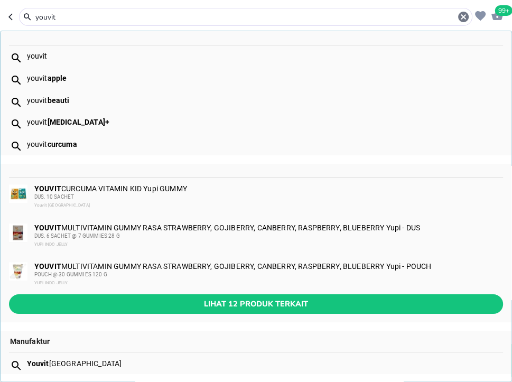
click at [265, 14] on input "youvit" at bounding box center [245, 17] width 422 height 11
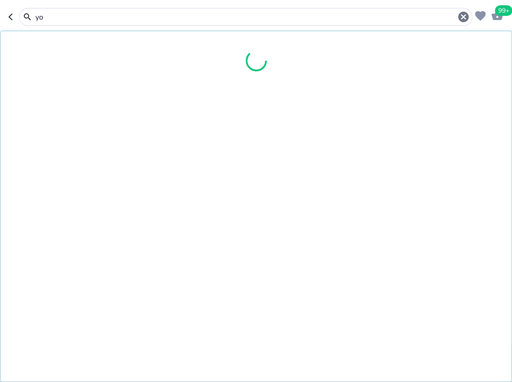
type input "y"
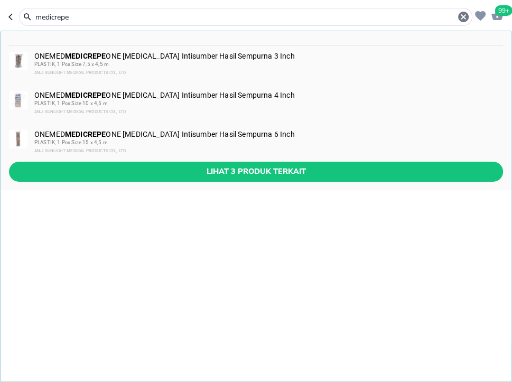
type input "medicrepe"
click at [325, 100] on div "PLASTIK, 1 Pcs Size 10 x 4,5 m" at bounding box center [267, 103] width 467 height 8
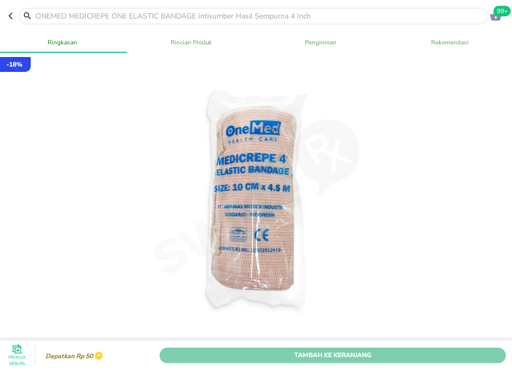
click at [397, 355] on span "Tambah Ke Keranjang" at bounding box center [332, 355] width 330 height 11
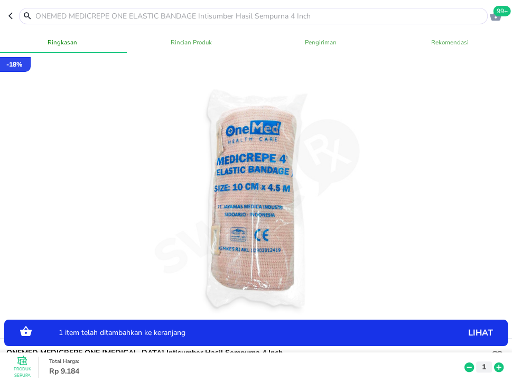
click at [499, 366] on icon at bounding box center [499, 367] width 10 height 10
click at [235, 14] on input "text" at bounding box center [259, 16] width 450 height 11
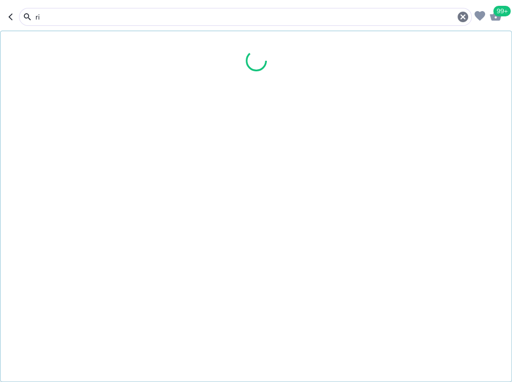
type input "r"
type input "one med"
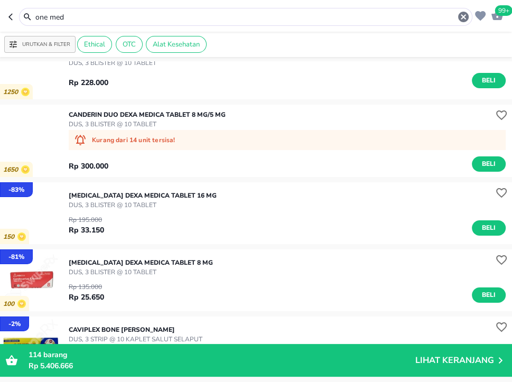
scroll to position [5065, 0]
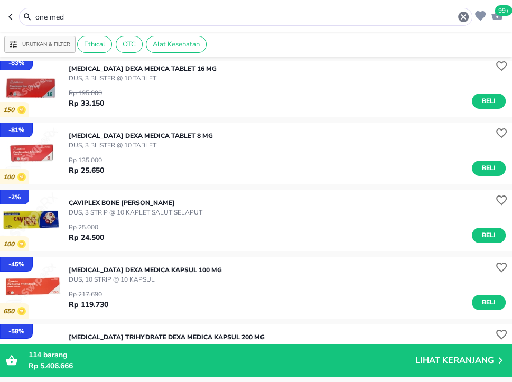
click at [105, 17] on input "one med" at bounding box center [245, 17] width 422 height 11
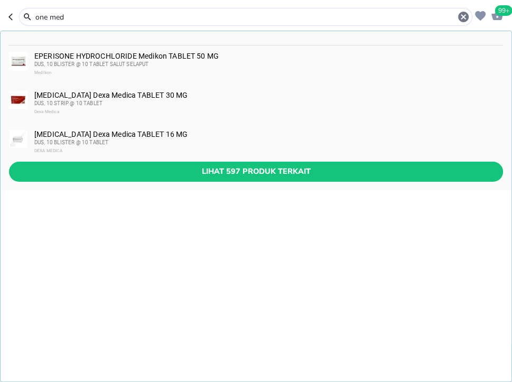
click at [105, 17] on input "one med" at bounding box center [245, 17] width 422 height 11
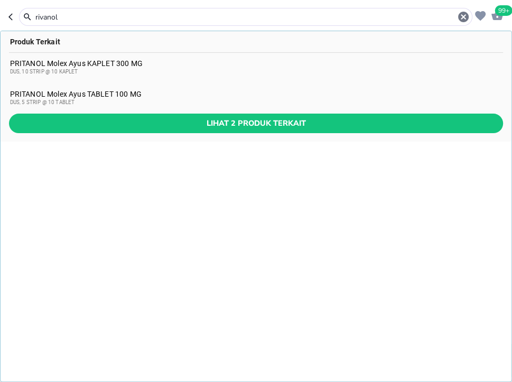
type input "rivanol"
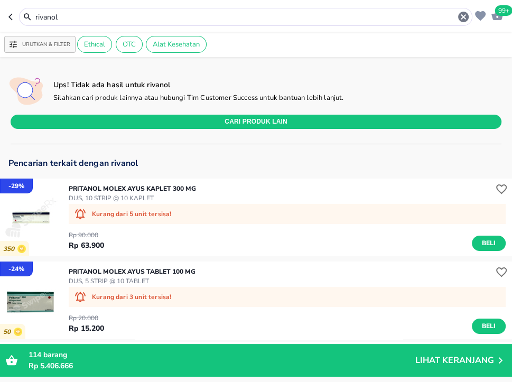
click at [100, 14] on input "rivanol" at bounding box center [245, 17] width 422 height 11
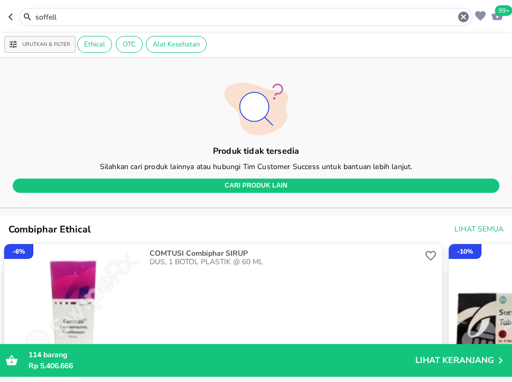
click at [105, 14] on input "soffell" at bounding box center [245, 17] width 422 height 11
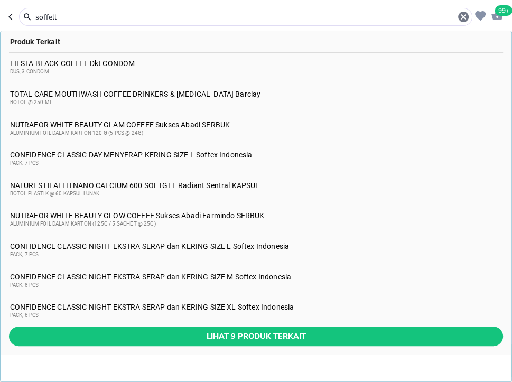
click at [105, 14] on input "soffell" at bounding box center [245, 17] width 422 height 11
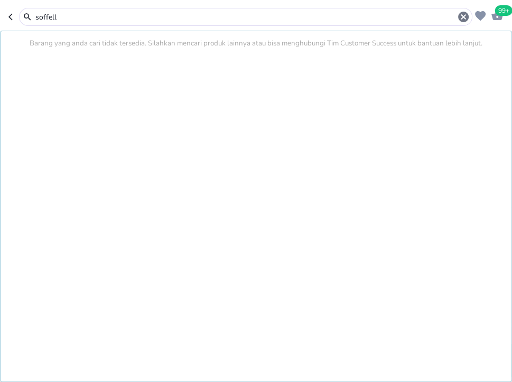
click at [105, 14] on input "soffell" at bounding box center [245, 17] width 422 height 11
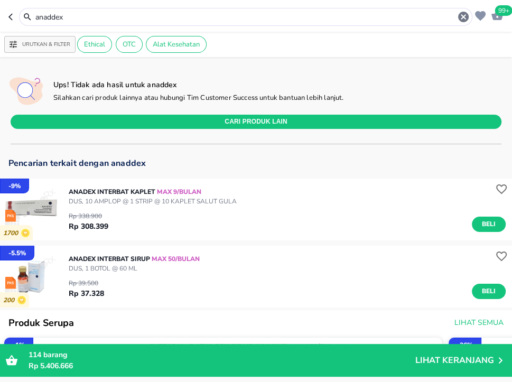
click at [144, 17] on input "anaddex" at bounding box center [245, 17] width 422 height 11
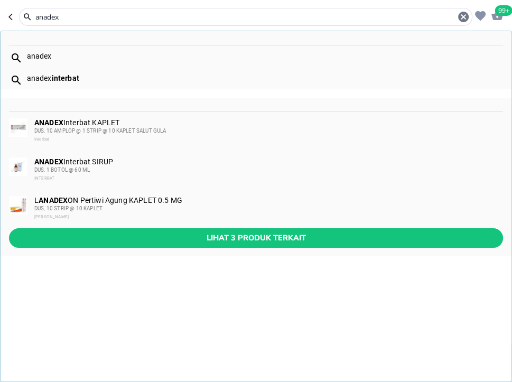
type input "anadex"
click at [183, 163] on div "ANADEX Interbat SIRUP DUS, 1 BOTOL @ 60 ML INTERBAT" at bounding box center [267, 169] width 467 height 25
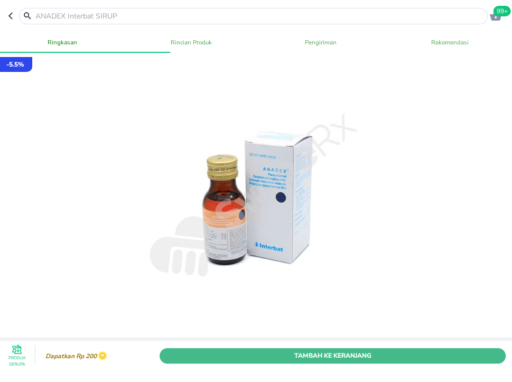
click at [427, 355] on span "Tambah Ke Keranjang" at bounding box center [332, 355] width 330 height 11
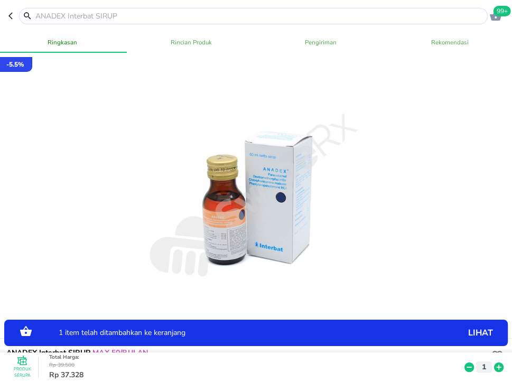
click at [496, 366] on icon at bounding box center [499, 367] width 10 height 10
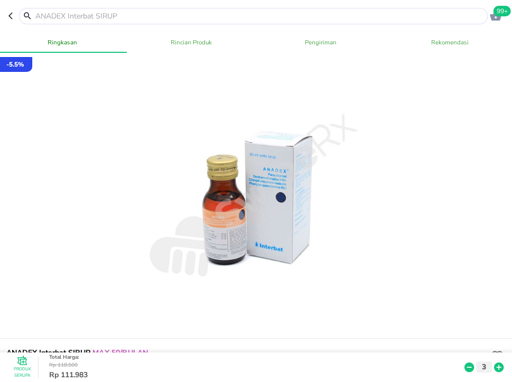
click at [174, 10] on div at bounding box center [253, 16] width 468 height 16
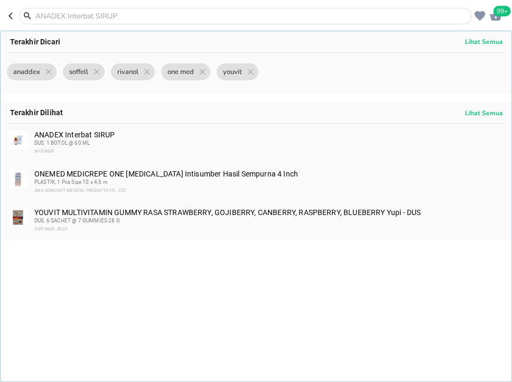
click at [173, 15] on input "text" at bounding box center [251, 16] width 435 height 11
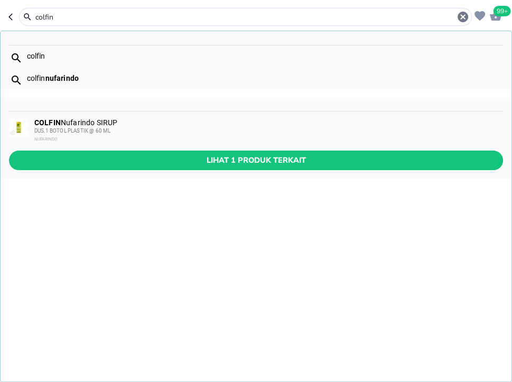
type input "colfin"
click at [162, 125] on div "COLFIN Nufarindo SIRUP DUS,1 BOTOL PLASTIK @ 60 ML NUFARINDO" at bounding box center [267, 130] width 467 height 25
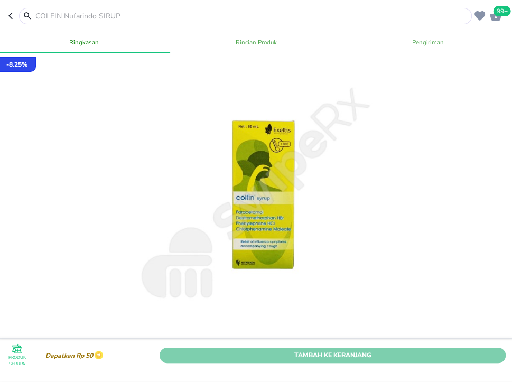
click at [429, 358] on span "Tambah Ke Keranjang" at bounding box center [332, 355] width 330 height 11
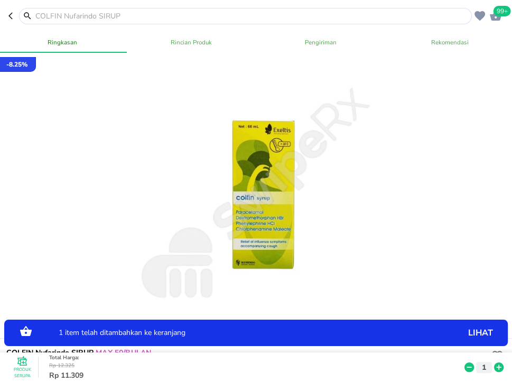
click at [495, 366] on icon at bounding box center [499, 367] width 10 height 10
click at [167, 17] on input "text" at bounding box center [251, 16] width 435 height 11
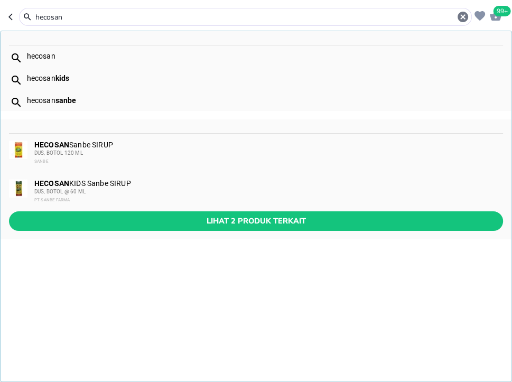
type input "hecosan"
click at [170, 150] on div "DUS, BOTOL 120 ML" at bounding box center [267, 153] width 467 height 8
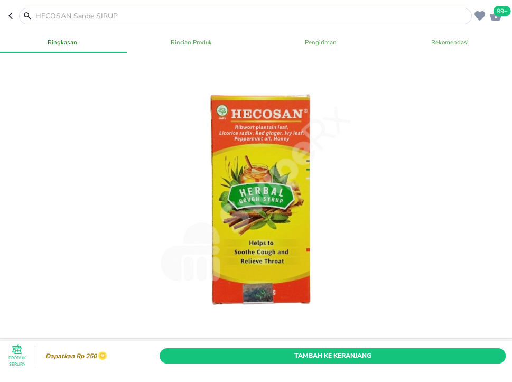
click at [407, 346] on div "Tambah Ke Keranjang" at bounding box center [332, 355] width 350 height 20
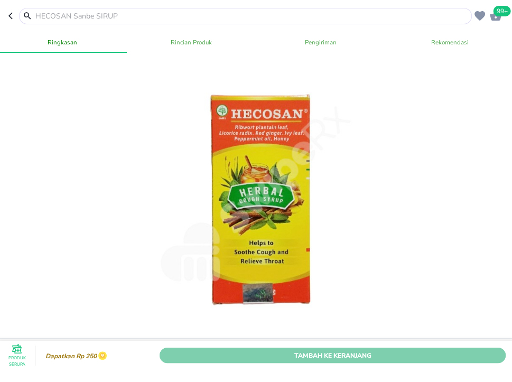
click at [487, 358] on span "Tambah Ke Keranjang" at bounding box center [332, 355] width 330 height 11
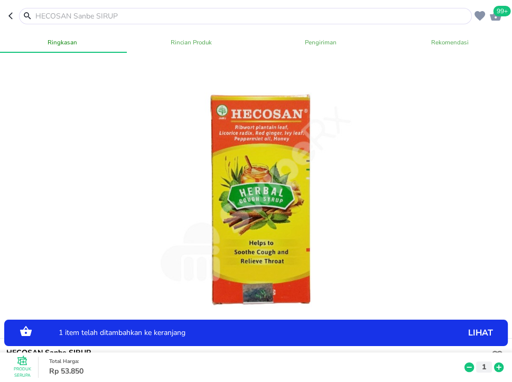
click at [497, 365] on icon at bounding box center [499, 367] width 10 height 10
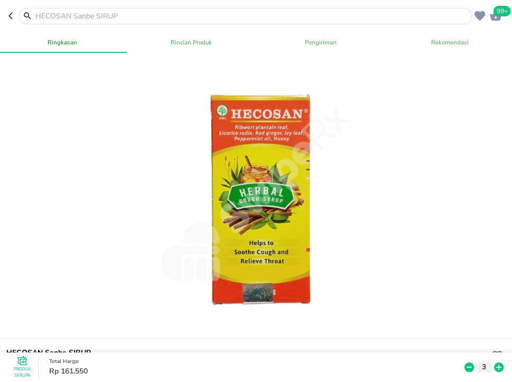
click at [155, 24] on header "99+" at bounding box center [256, 16] width 512 height 32
click at [157, 19] on input "text" at bounding box center [251, 16] width 435 height 11
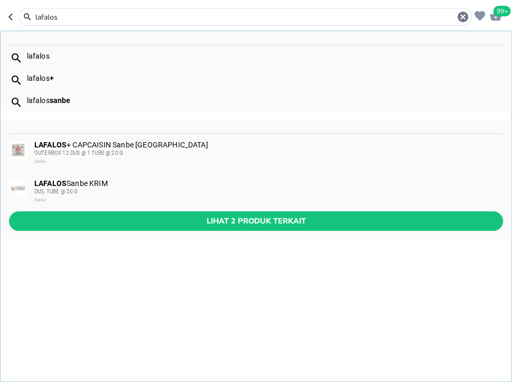
type input "lafalos"
click at [90, 187] on div "LAFALOS Sanbe KRIM DUS, TUBE @ 20 G Sanbe" at bounding box center [267, 191] width 467 height 25
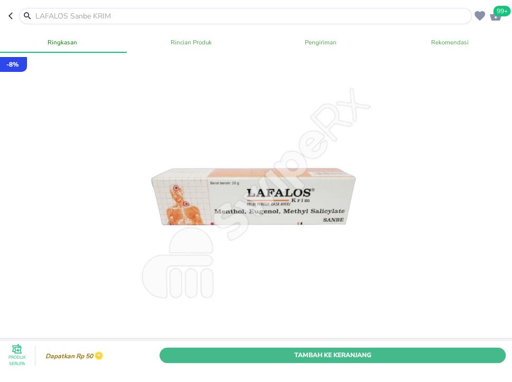
click at [328, 352] on span "Tambah Ke Keranjang" at bounding box center [332, 355] width 330 height 11
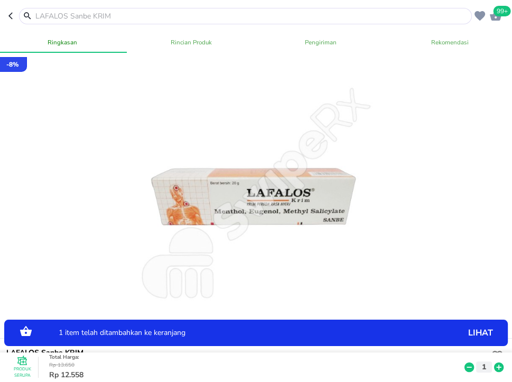
click at [502, 366] on icon at bounding box center [499, 367] width 10 height 10
click at [163, 16] on input "text" at bounding box center [251, 16] width 435 height 11
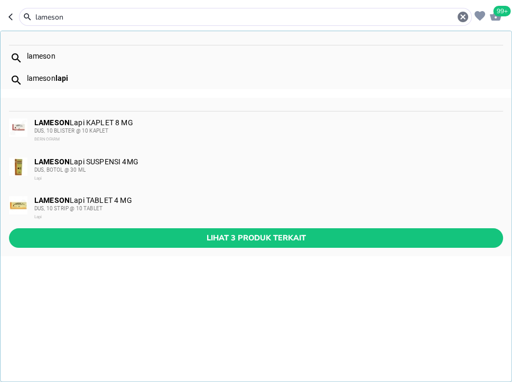
type input "lameson"
click at [229, 167] on div "DUS, BOTOL @ 30 ML" at bounding box center [267, 170] width 467 height 8
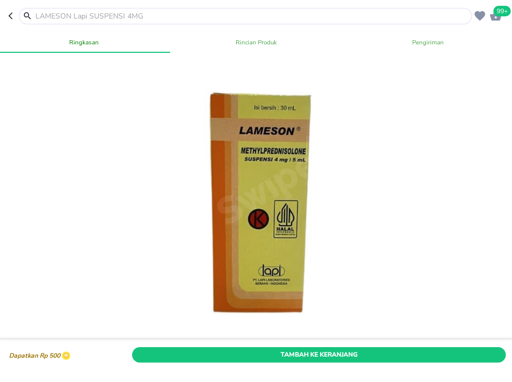
click at [445, 366] on div "Dapatkan Rp 500 Tambah Ke Keranjang" at bounding box center [256, 356] width 516 height 30
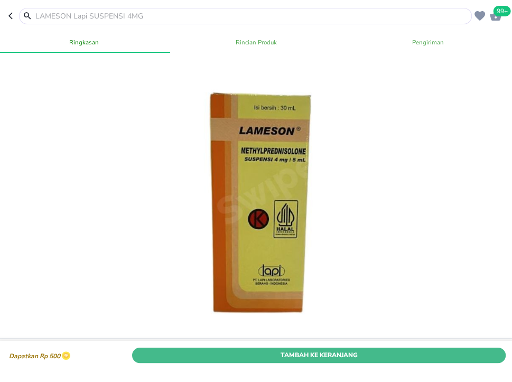
click at [455, 361] on button "Tambah Ke Keranjang" at bounding box center [318, 354] width 373 height 15
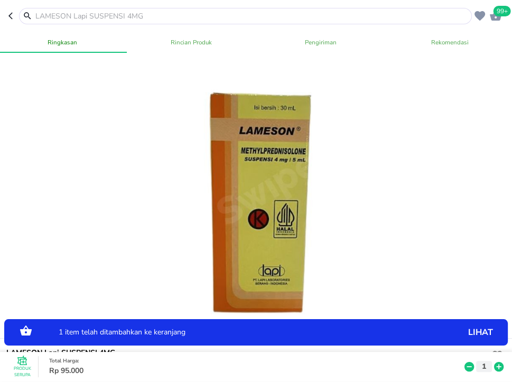
click at [502, 364] on icon at bounding box center [499, 367] width 10 height 10
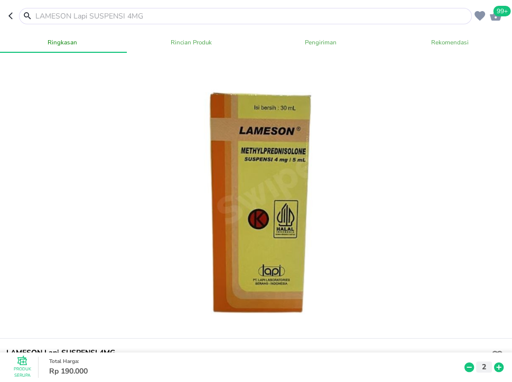
click at [171, 14] on input "text" at bounding box center [251, 16] width 435 height 11
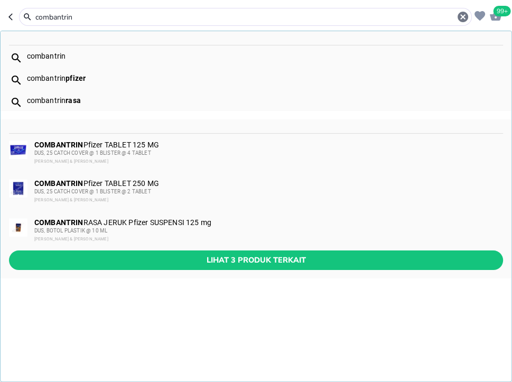
type input "combantrin"
click at [200, 140] on div "COMBANTRIN Pfizer TABLET 125 MG DUS, 25 CATCH COVER @ 1 BLISTER @ 4 TABLET [PER…" at bounding box center [267, 152] width 467 height 25
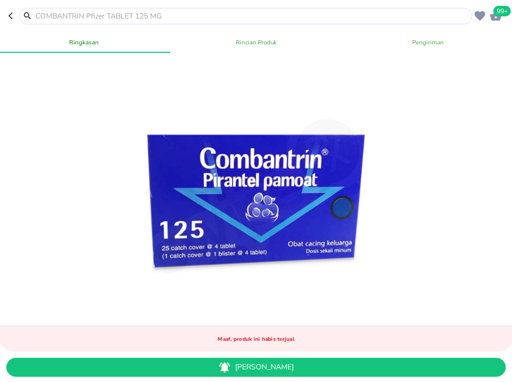
click at [322, 366] on span "[PERSON_NAME]" at bounding box center [256, 367] width 482 height 13
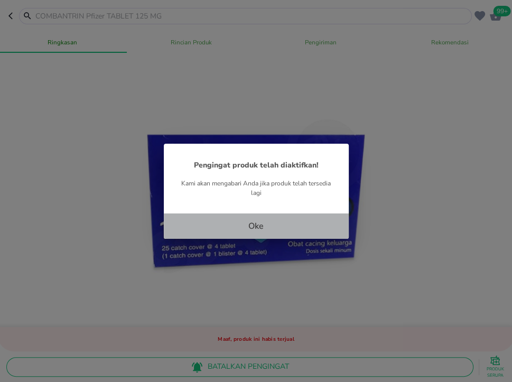
click at [279, 219] on button "Oke" at bounding box center [256, 225] width 185 height 25
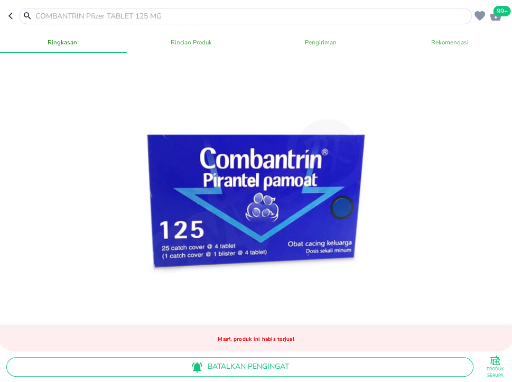
click at [250, 16] on input "text" at bounding box center [251, 16] width 435 height 11
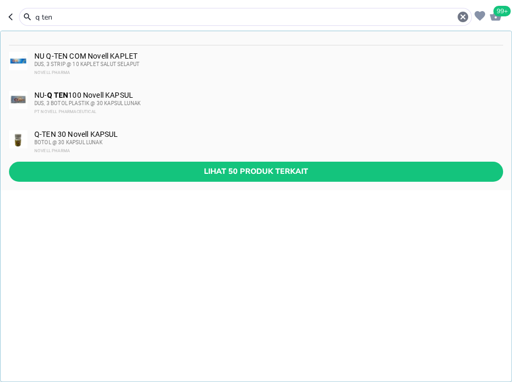
type input "q ten"
drag, startPoint x: 134, startPoint y: 64, endPoint x: 364, endPoint y: 269, distance: 308.5
click at [134, 64] on span "DUS, 3 STRIP @ 10 KAPLET SALUT SELAPUT" at bounding box center [86, 64] width 105 height 6
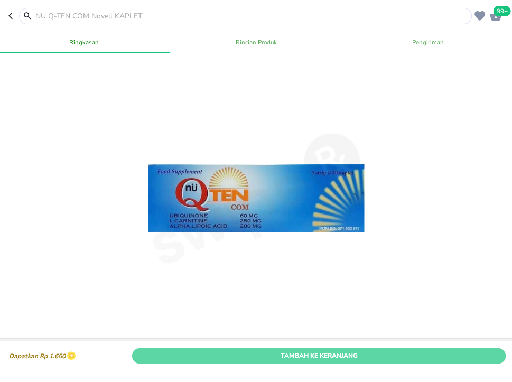
click at [371, 356] on span "Tambah Ke Keranjang" at bounding box center [318, 355] width 357 height 11
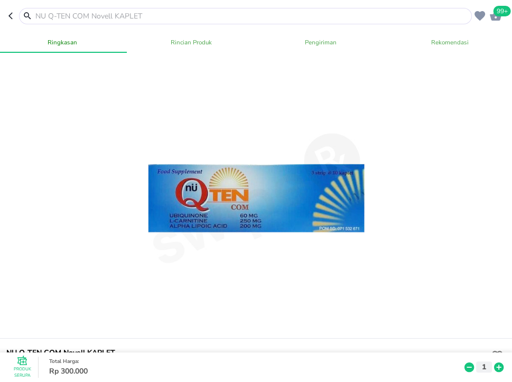
click at [168, 18] on input "text" at bounding box center [251, 16] width 435 height 11
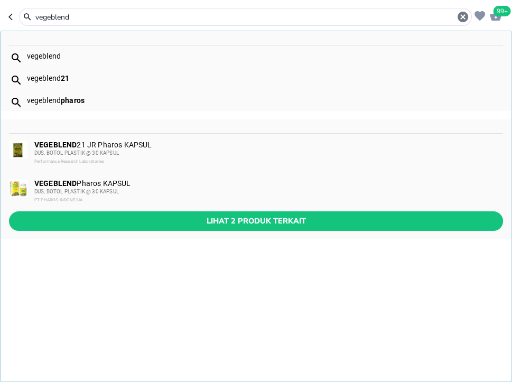
type input "vegeblend"
click at [217, 147] on div "VEGEBLEND 21 JR Pharos KAPSUL DUS, BOTOL PLASTIK @ 30 KAPSUL Performance Resear…" at bounding box center [267, 152] width 467 height 25
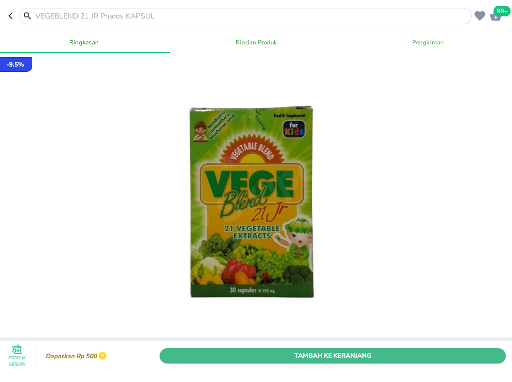
click at [365, 358] on span "Tambah Ke Keranjang" at bounding box center [332, 355] width 330 height 11
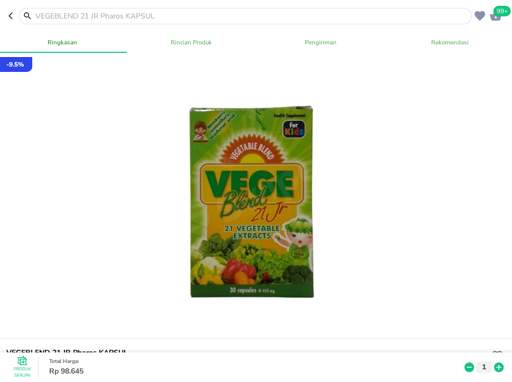
click at [288, 16] on input "text" at bounding box center [251, 16] width 435 height 11
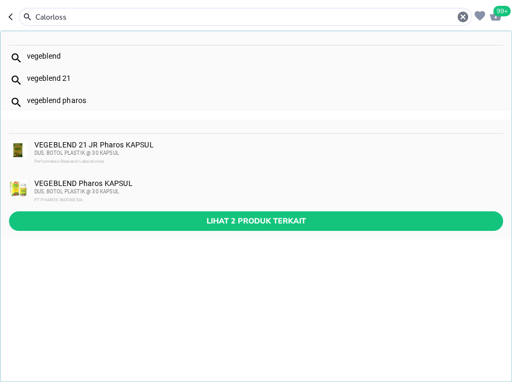
type input "Calorloss"
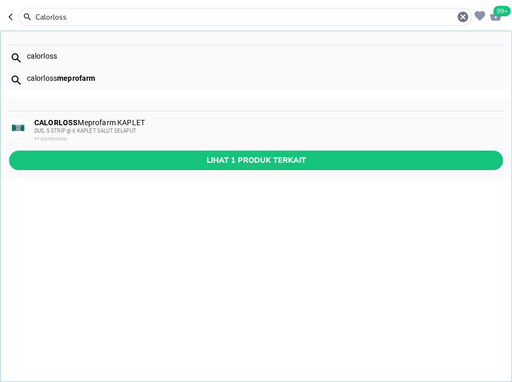
click at [244, 125] on div "CALORLOSS Meprofarm KAPLET DUS, 5 STRIP @ 6 KAPLET SALUT SELAPUT PT MEPROFARM" at bounding box center [267, 130] width 467 height 25
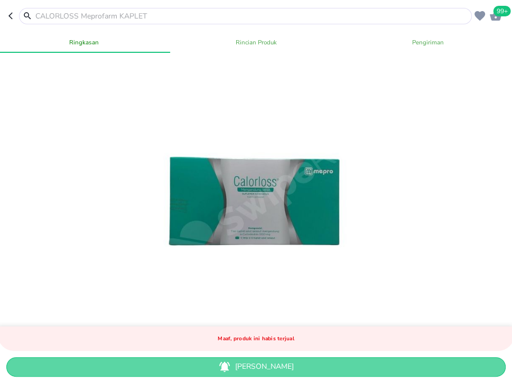
click at [347, 365] on span "[PERSON_NAME]" at bounding box center [256, 367] width 482 height 13
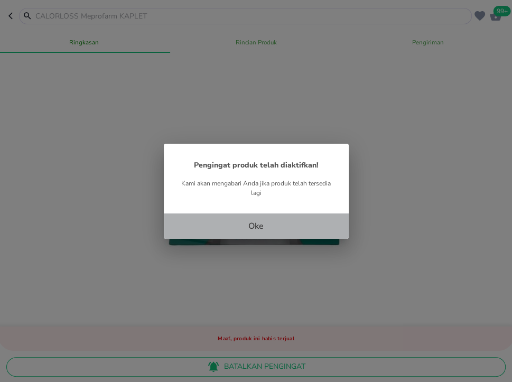
drag, startPoint x: 235, startPoint y: 237, endPoint x: 384, endPoint y: 267, distance: 151.9
click at [235, 237] on button "Oke" at bounding box center [256, 225] width 185 height 25
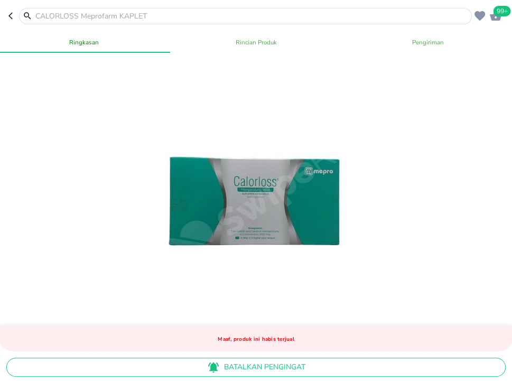
click at [248, 18] on input "text" at bounding box center [251, 16] width 435 height 11
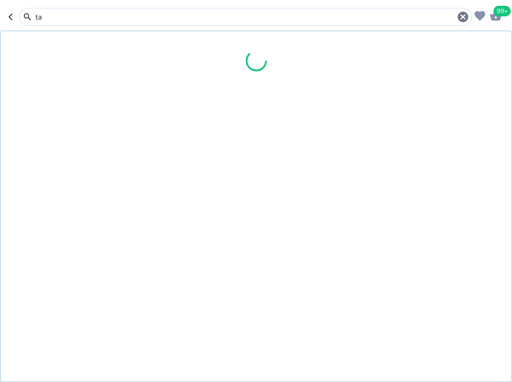
type input "t"
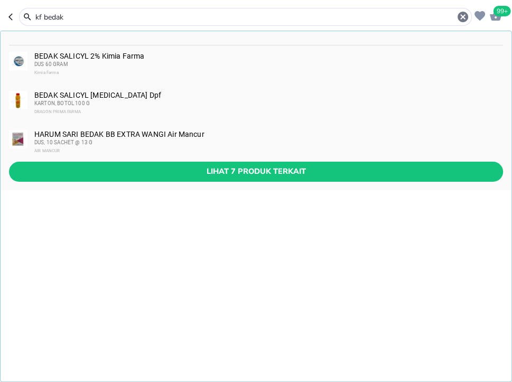
click at [81, 20] on input "kf bedak" at bounding box center [245, 17] width 422 height 11
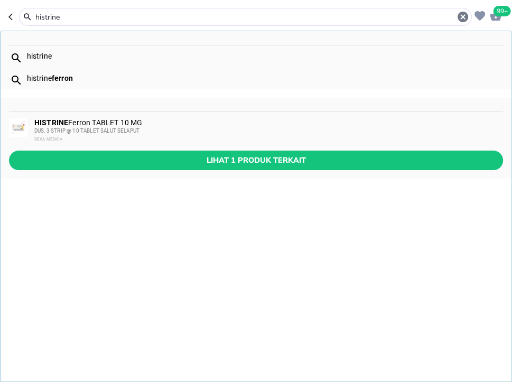
click at [155, 15] on input "histrine" at bounding box center [245, 17] width 422 height 11
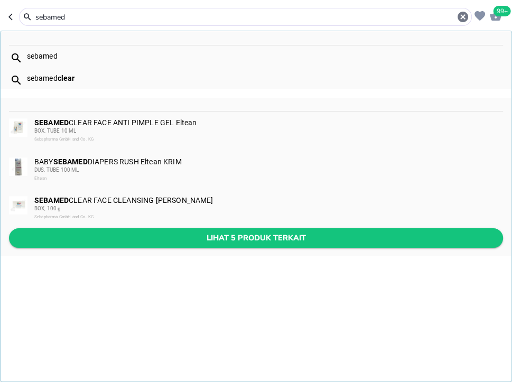
type input "sebamed"
click at [243, 242] on span "Lihat 5 produk terkait" at bounding box center [255, 237] width 477 height 13
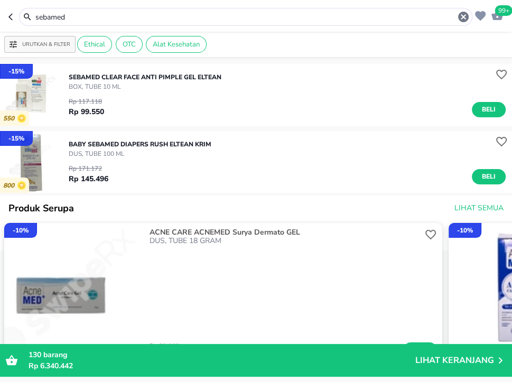
click at [499, 16] on span "99+" at bounding box center [503, 10] width 17 height 11
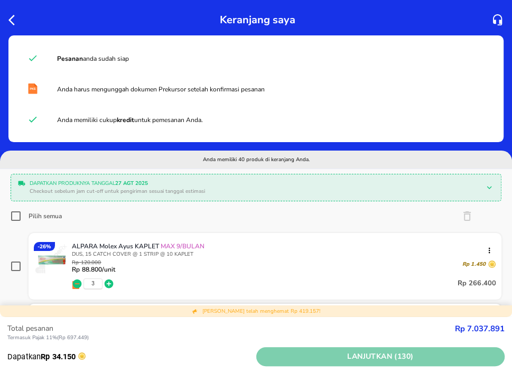
click at [358, 350] on span "Lanjutkan (130)" at bounding box center [380, 356] width 240 height 13
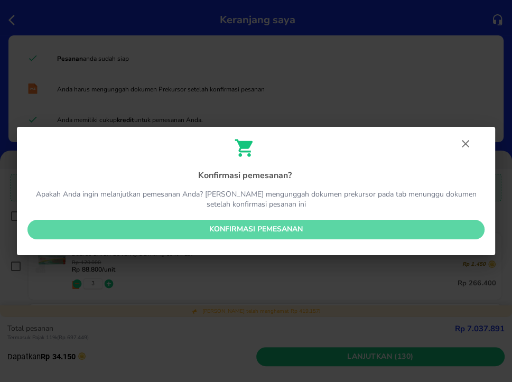
click at [312, 225] on span "Konfirmasi pemesanan" at bounding box center [256, 229] width 440 height 13
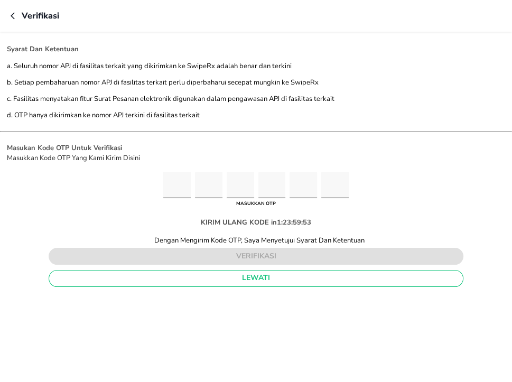
click at [180, 189] on input "Please enter OTP character 1" at bounding box center [176, 185] width 27 height 26
type input "6"
type input "5"
type input "0"
type input "2"
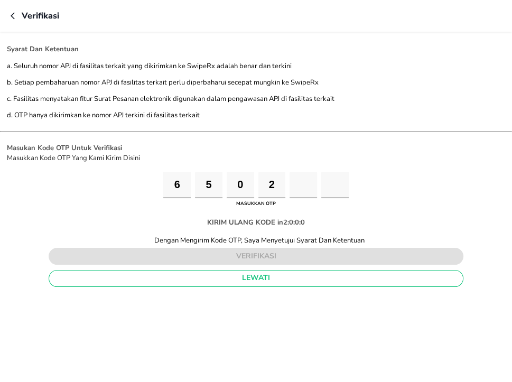
type input "1"
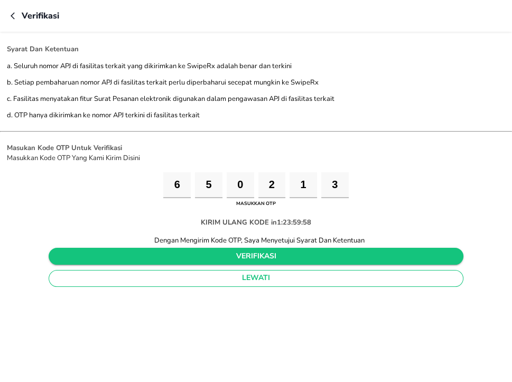
type input "3"
click at [259, 256] on span "verifikasi" at bounding box center [256, 256] width 398 height 13
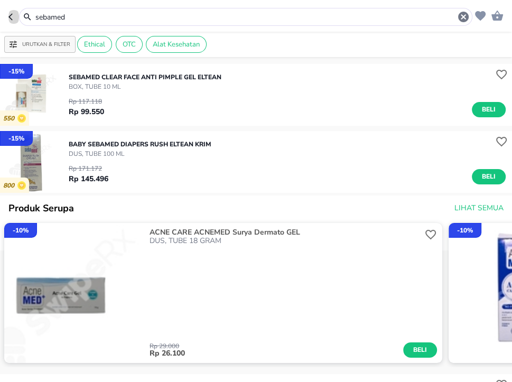
click at [17, 18] on button "button" at bounding box center [13, 17] width 11 height 18
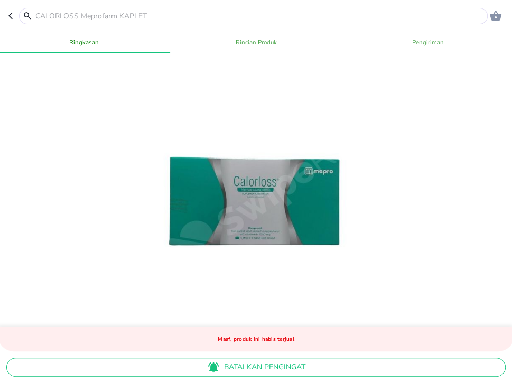
click at [309, 18] on input "text" at bounding box center [259, 16] width 450 height 11
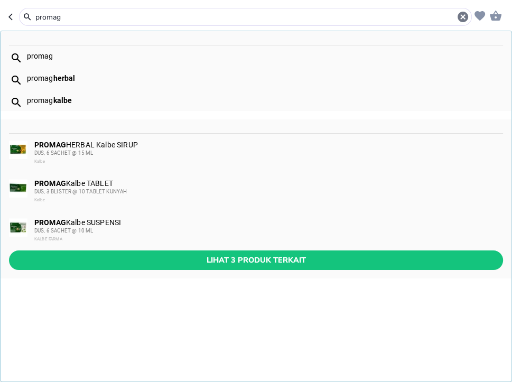
type input "promag"
click at [254, 228] on div "DUS, 6 SACHET @ 10 ML" at bounding box center [267, 230] width 467 height 8
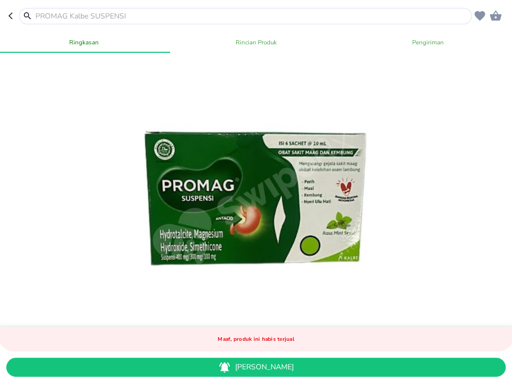
click at [421, 366] on div "[PERSON_NAME]" at bounding box center [256, 367] width 516 height 30
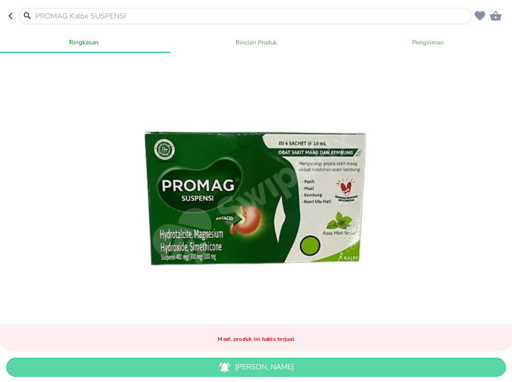
click at [421, 366] on span "[PERSON_NAME]" at bounding box center [256, 367] width 482 height 13
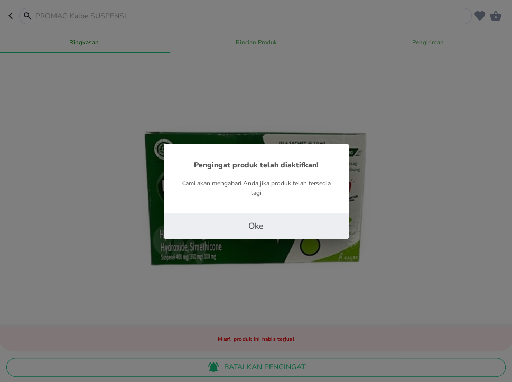
click at [303, 229] on button "Oke" at bounding box center [256, 225] width 185 height 25
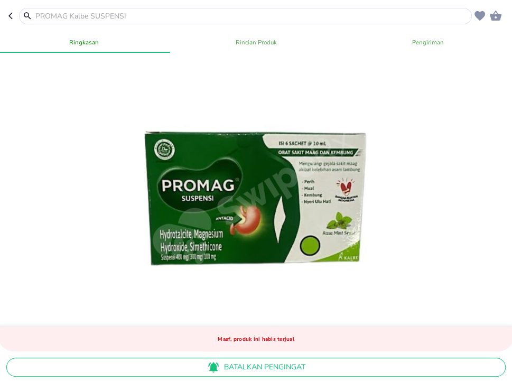
click at [215, 15] on input "text" at bounding box center [251, 16] width 435 height 11
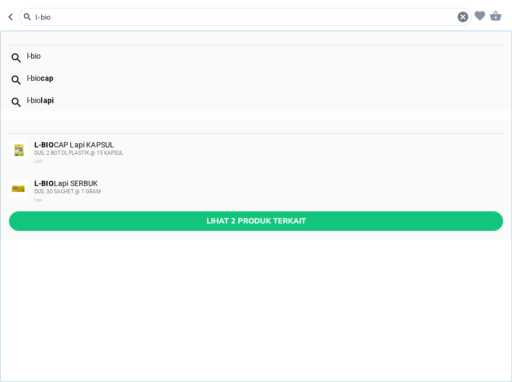
type input "l-bio"
click at [136, 186] on div "L-BIO Lapi SERBUK DUS, 30 SACHET @ 1 GRAM Lapi" at bounding box center [267, 191] width 467 height 25
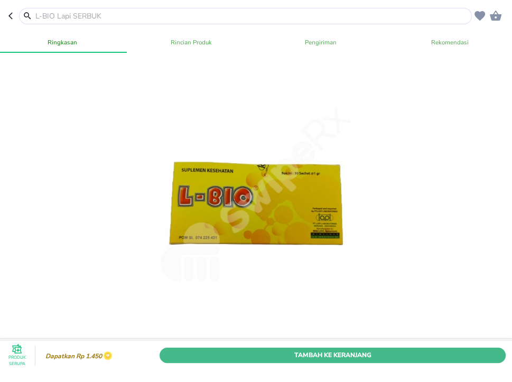
click at [430, 354] on span "Tambah Ke Keranjang" at bounding box center [332, 355] width 330 height 11
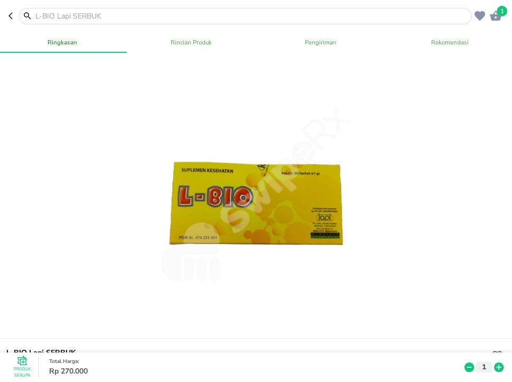
click at [131, 14] on input "text" at bounding box center [251, 16] width 435 height 11
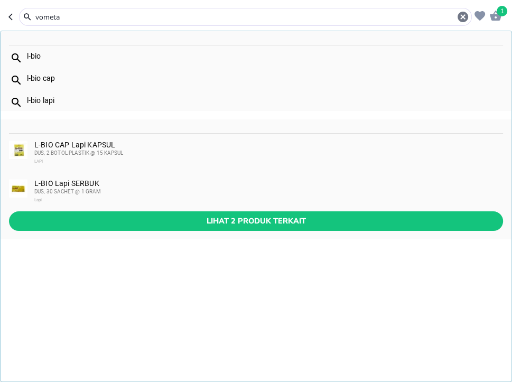
type input "vometa"
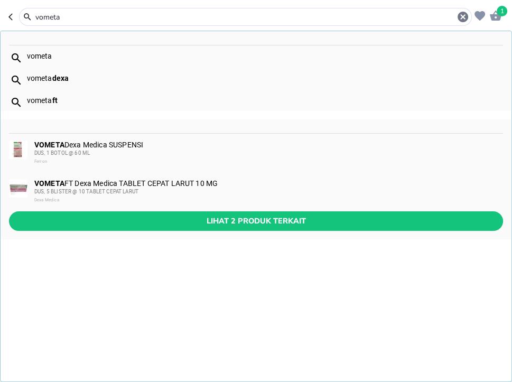
click at [292, 147] on div "VOMETA Dexa Medica SUSPENSI DUS, 1 BOTOL @ 60 ML Ferron" at bounding box center [267, 152] width 467 height 25
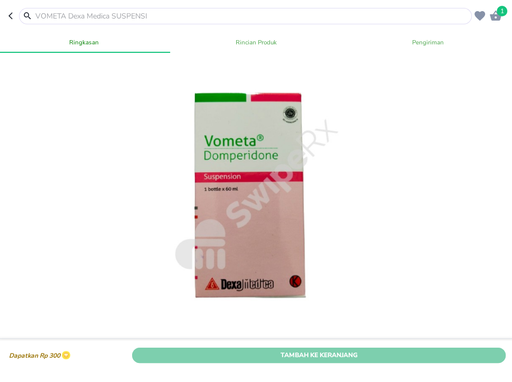
click at [427, 354] on span "Tambah Ke Keranjang" at bounding box center [318, 355] width 357 height 11
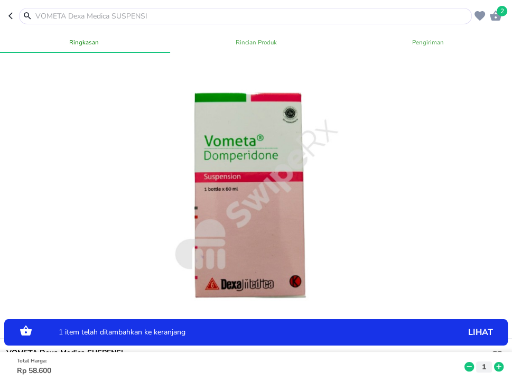
click at [501, 366] on icon at bounding box center [499, 367] width 14 height 12
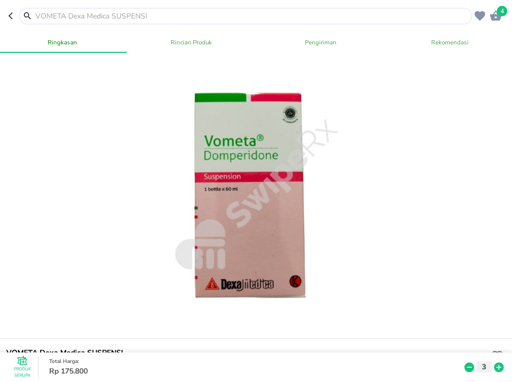
click at [497, 366] on icon at bounding box center [499, 367] width 10 height 10
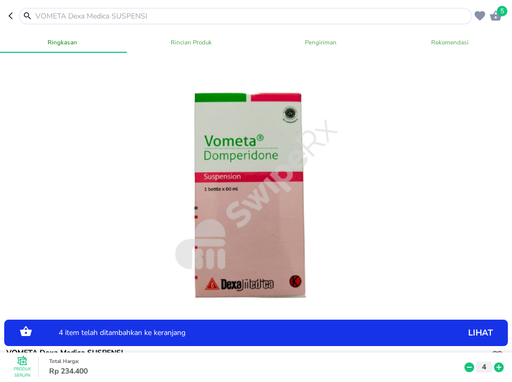
click at [164, 15] on input "text" at bounding box center [251, 16] width 435 height 11
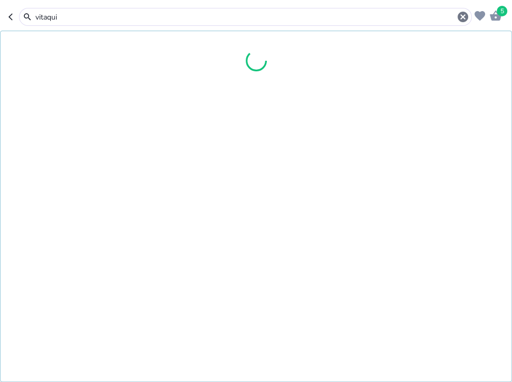
type input "vitaquin"
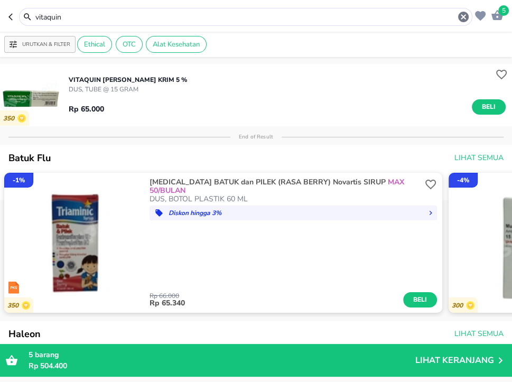
click at [481, 103] on span "Beli" at bounding box center [488, 106] width 18 height 11
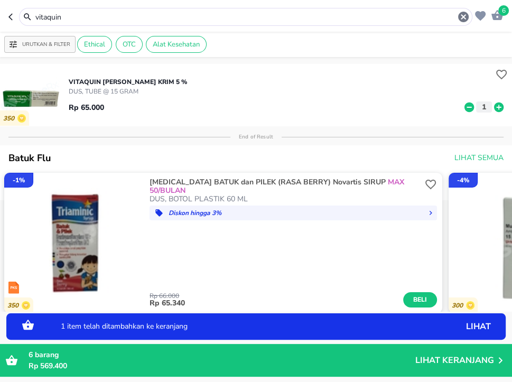
click at [500, 111] on icon at bounding box center [499, 107] width 10 height 10
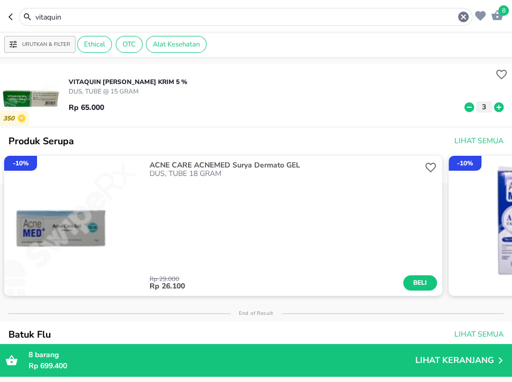
click at [149, 22] on input "vitaquin" at bounding box center [245, 17] width 422 height 11
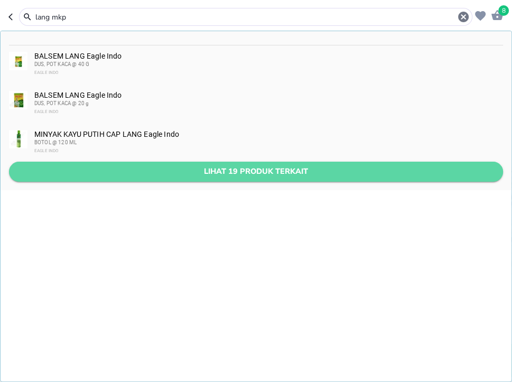
click at [225, 166] on span "Lihat 19 produk terkait" at bounding box center [255, 171] width 477 height 13
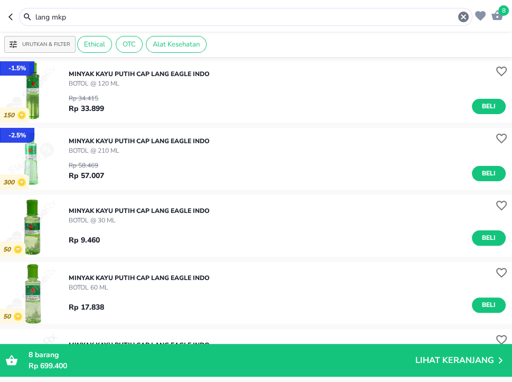
scroll to position [137, 0]
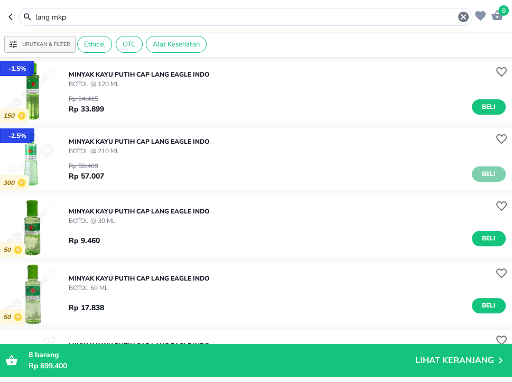
click at [487, 170] on span "Beli" at bounding box center [488, 173] width 18 height 11
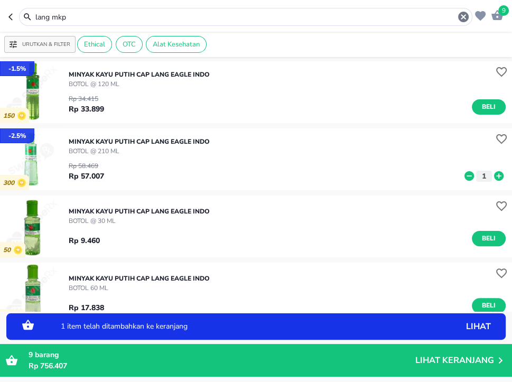
click at [496, 175] on icon at bounding box center [499, 176] width 14 height 12
click at [497, 176] on icon at bounding box center [499, 176] width 14 height 12
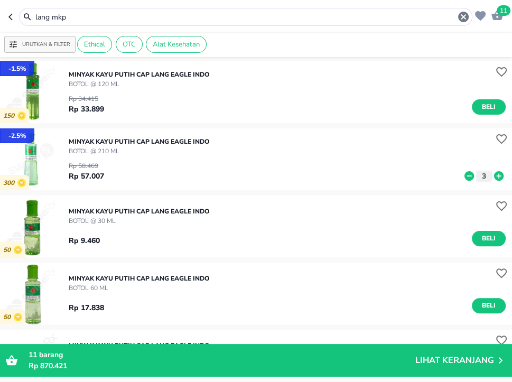
click at [177, 16] on input "lang mkp" at bounding box center [245, 17] width 422 height 11
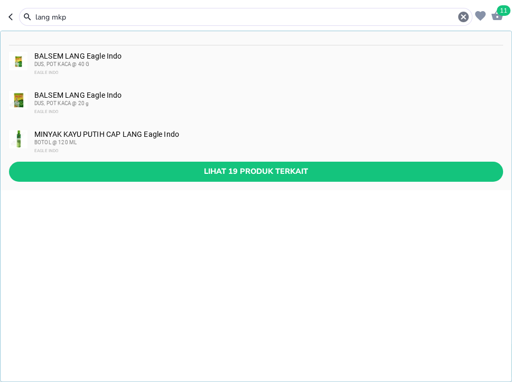
click at [177, 16] on input "lang mkp" at bounding box center [245, 17] width 422 height 11
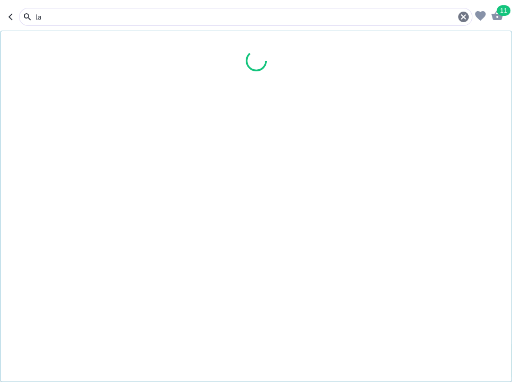
type input "l"
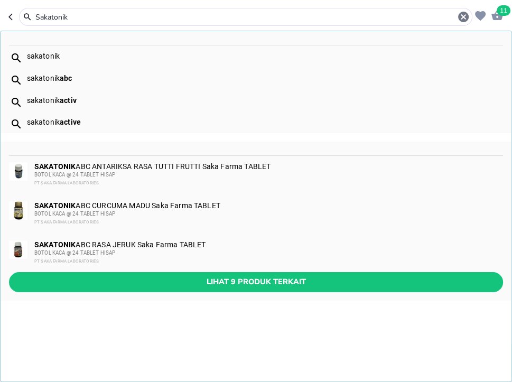
type input "Sakatonik"
click at [203, 178] on div "BOTOL KACA @ 24 TABLET HISAP" at bounding box center [267, 175] width 467 height 8
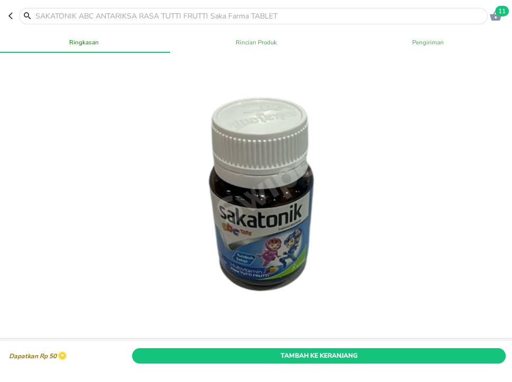
click at [422, 350] on button "Tambah Ke Keranjang" at bounding box center [318, 354] width 373 height 15
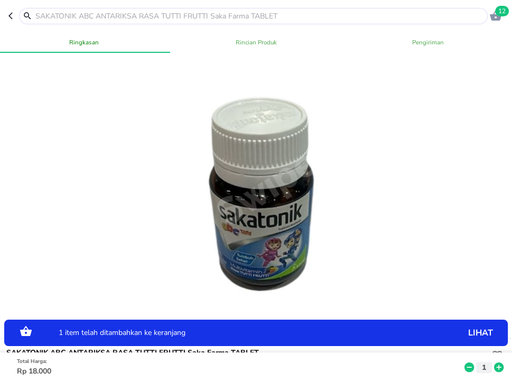
click at [502, 366] on icon at bounding box center [499, 367] width 10 height 10
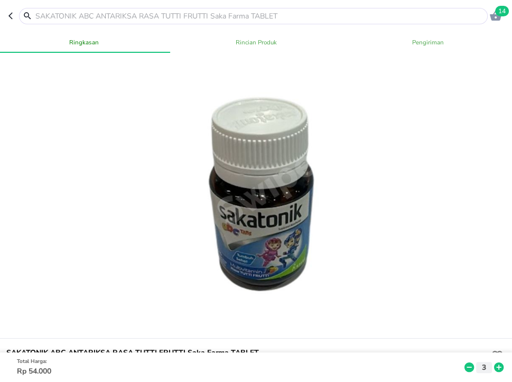
click at [178, 20] on input "text" at bounding box center [259, 16] width 450 height 11
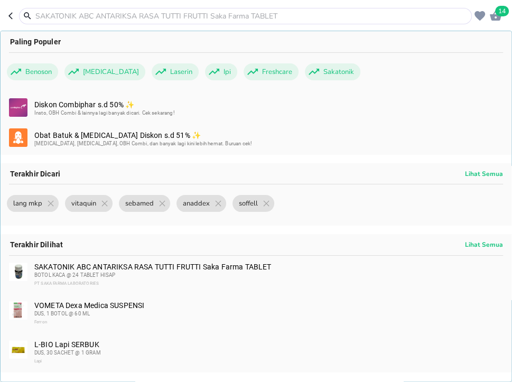
click at [209, 13] on input "text" at bounding box center [251, 16] width 435 height 11
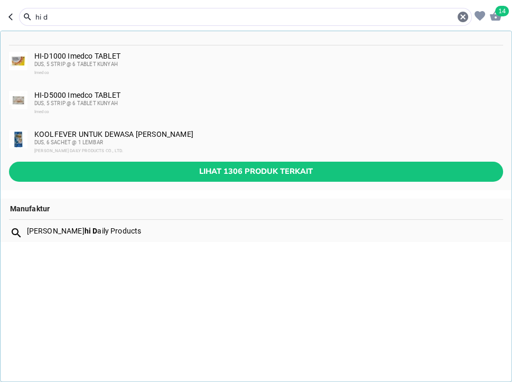
type input "hi d"
click at [233, 106] on div "DUS, 5 STRIP @ 6 TABLET KUNYAH" at bounding box center [267, 103] width 467 height 8
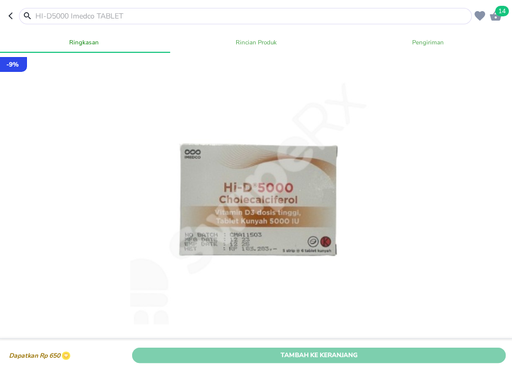
click at [413, 360] on span "Tambah Ke Keranjang" at bounding box center [318, 355] width 357 height 11
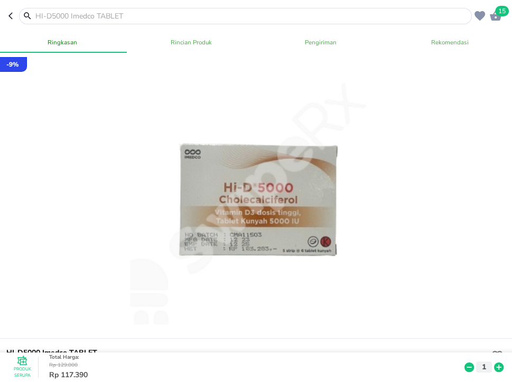
click at [233, 14] on input "text" at bounding box center [251, 16] width 435 height 11
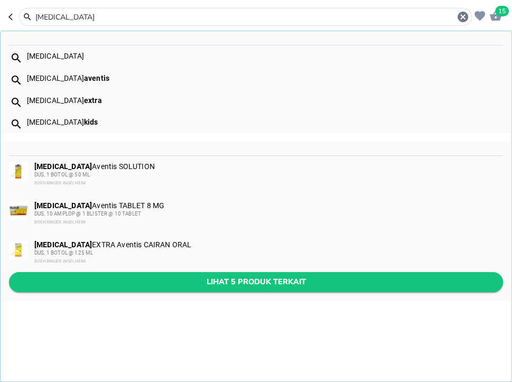
type input "[MEDICAL_DATA]"
click at [206, 280] on span "Lihat 5 produk terkait" at bounding box center [255, 281] width 477 height 13
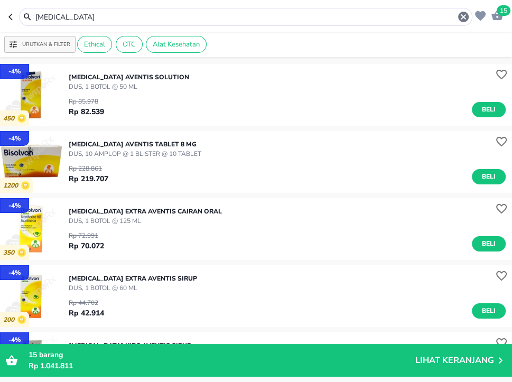
scroll to position [137, 0]
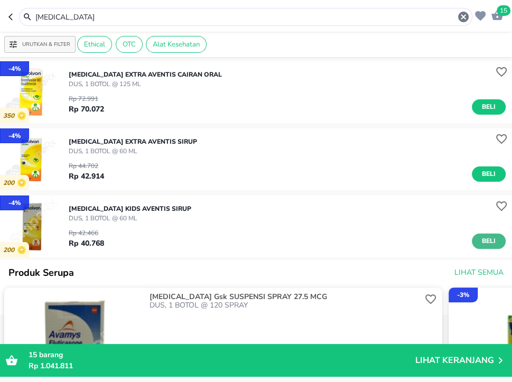
click at [492, 240] on span "Beli" at bounding box center [488, 240] width 18 height 11
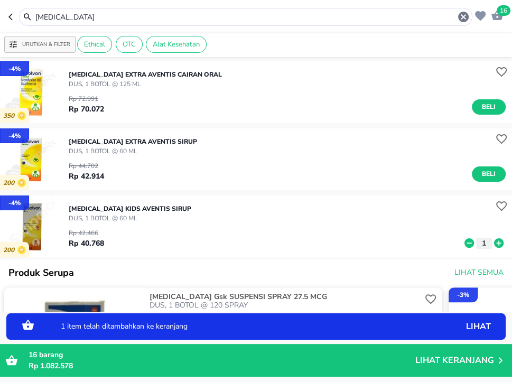
click at [497, 243] on icon at bounding box center [499, 243] width 10 height 10
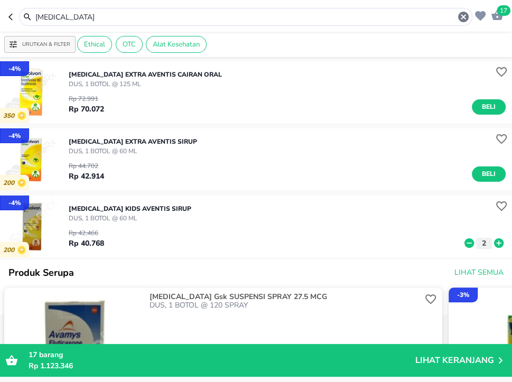
click at [147, 22] on input "[MEDICAL_DATA]" at bounding box center [245, 17] width 422 height 11
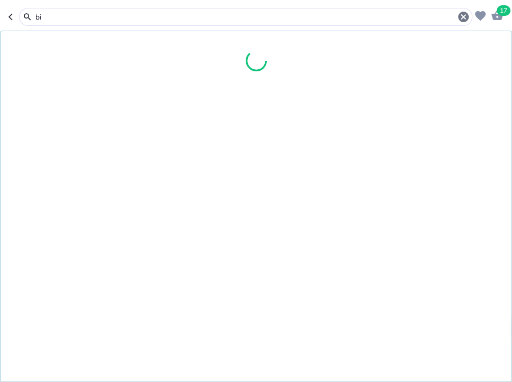
type input "b"
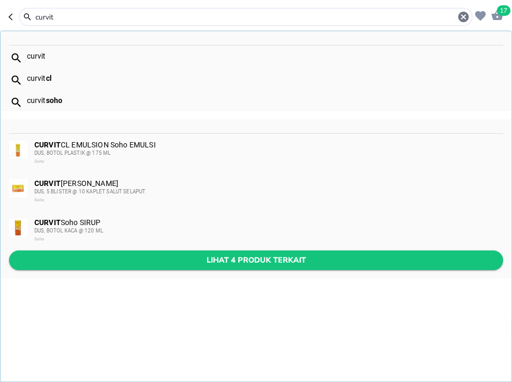
click at [227, 254] on span "Lihat 4 produk terkait" at bounding box center [255, 259] width 477 height 13
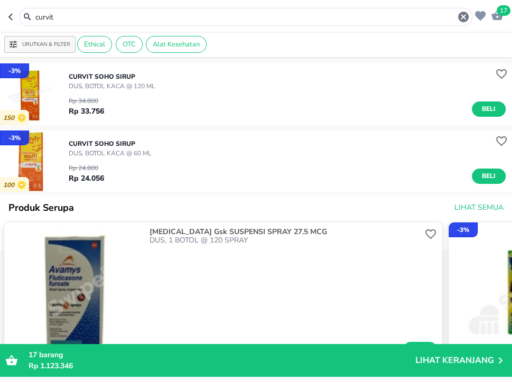
scroll to position [17, 0]
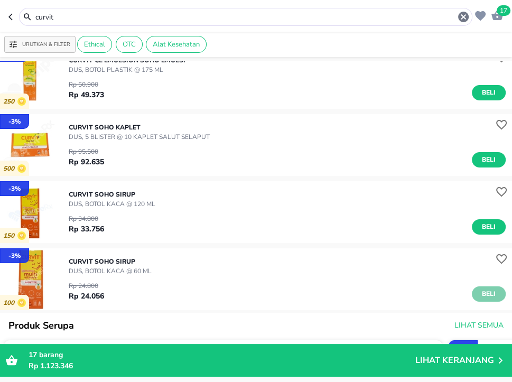
click at [499, 296] on button "Beli" at bounding box center [488, 293] width 34 height 15
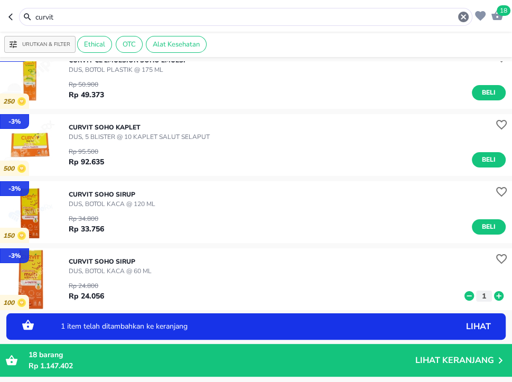
click at [499, 296] on icon at bounding box center [499, 296] width 10 height 10
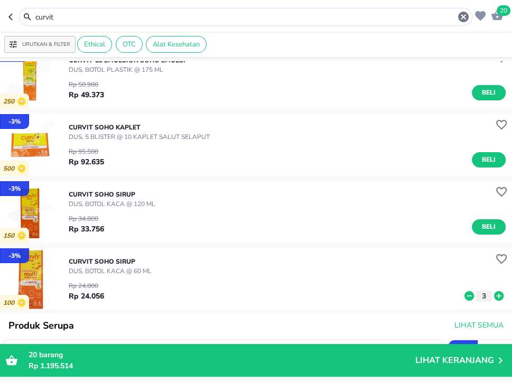
click at [251, 15] on input "curvit" at bounding box center [245, 17] width 422 height 11
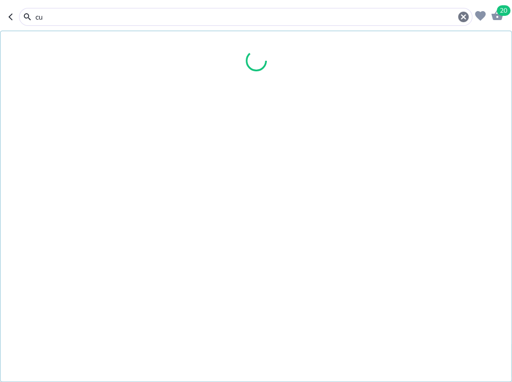
type input "c"
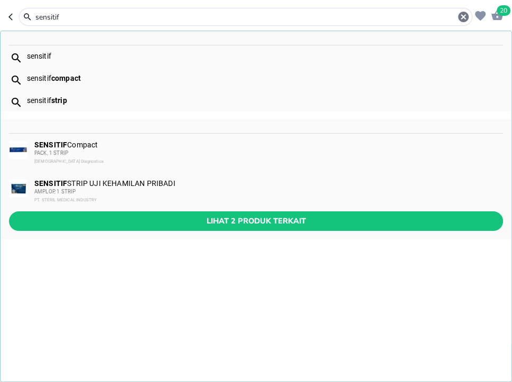
type input "sensitif"
click at [135, 147] on div "SENSITIF Compact PACK, 1 STRIP Surescreen Diagnostics" at bounding box center [267, 152] width 467 height 25
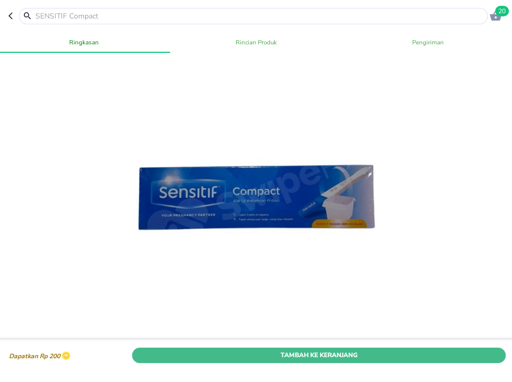
click at [433, 359] on span "Tambah Ke Keranjang" at bounding box center [318, 355] width 357 height 11
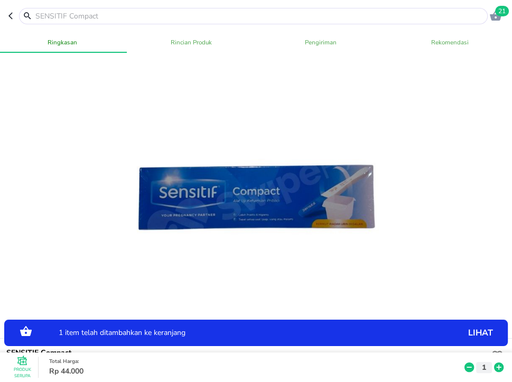
click at [501, 366] on icon at bounding box center [499, 367] width 10 height 10
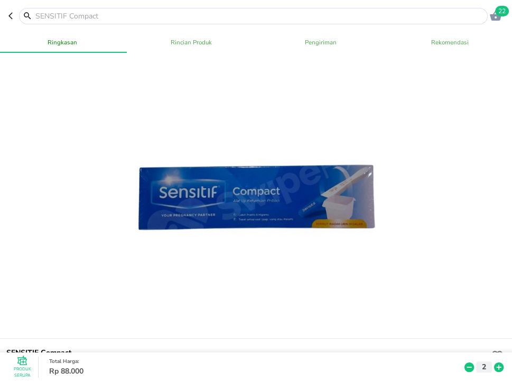
click at [187, 18] on input "text" at bounding box center [259, 16] width 450 height 11
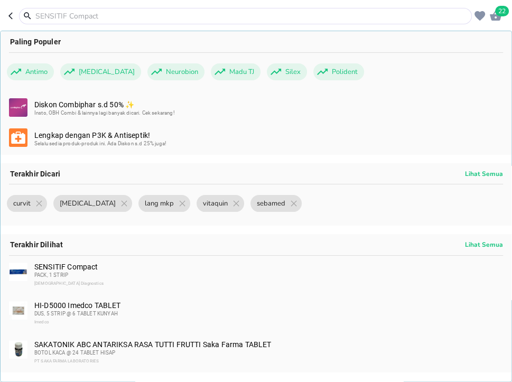
click at [206, 18] on input "text" at bounding box center [251, 16] width 435 height 11
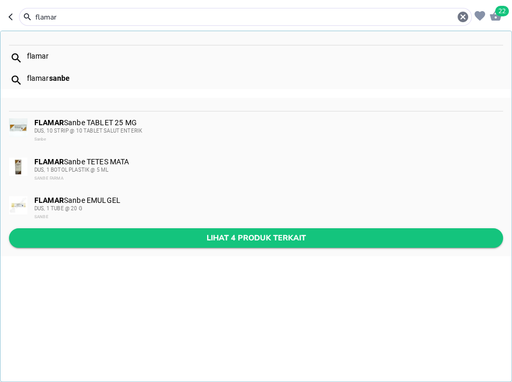
type input "flamar"
click at [213, 235] on span "Lihat 4 produk terkait" at bounding box center [255, 237] width 477 height 13
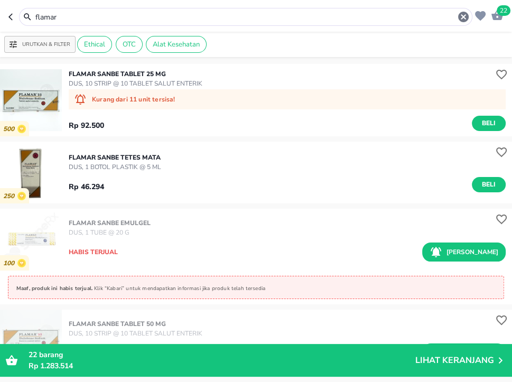
click at [221, 16] on input "flamar" at bounding box center [245, 17] width 422 height 11
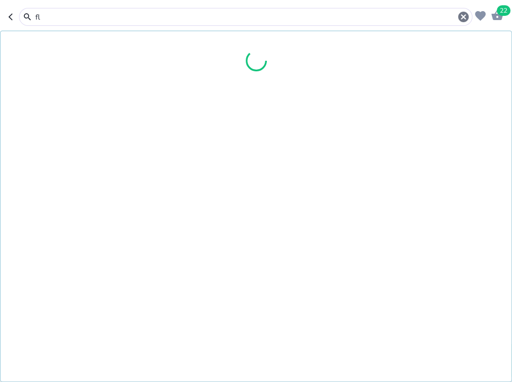
type input "f"
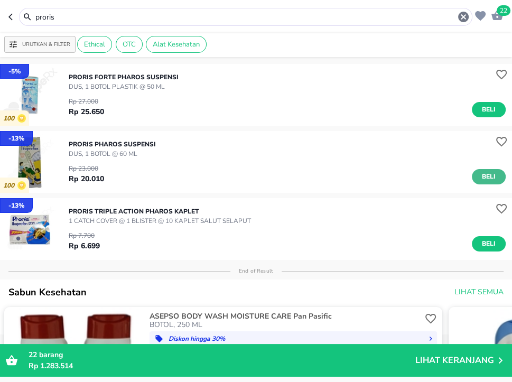
click at [481, 181] on span "Beli" at bounding box center [488, 176] width 18 height 11
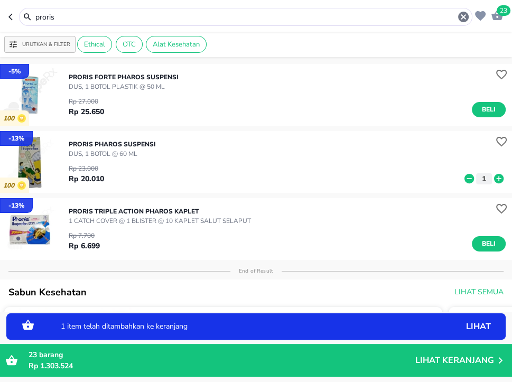
click at [495, 180] on icon at bounding box center [499, 179] width 10 height 10
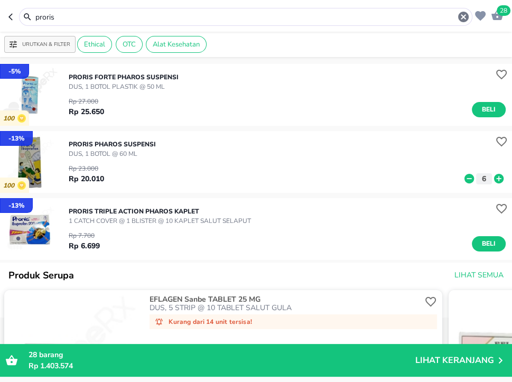
click at [207, 18] on input "proris" at bounding box center [245, 17] width 422 height 11
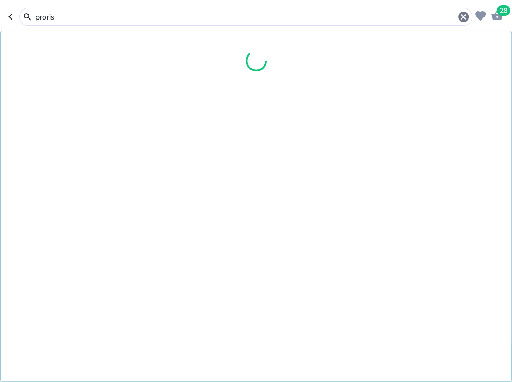
click at [207, 18] on input "proris" at bounding box center [245, 17] width 422 height 11
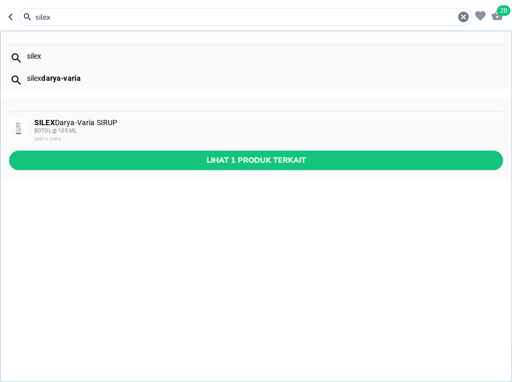
type input "silex"
click at [116, 129] on div "BOTOL @ 100 ML" at bounding box center [267, 131] width 467 height 8
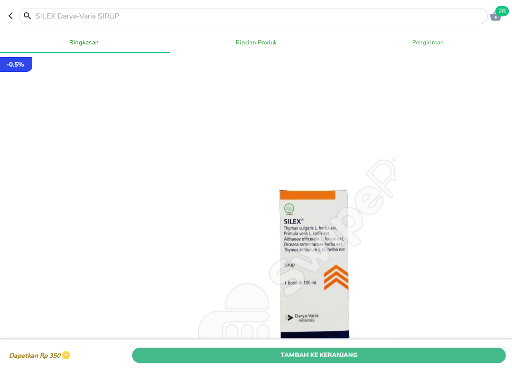
click at [451, 357] on span "Tambah Ke Keranjang" at bounding box center [318, 355] width 357 height 11
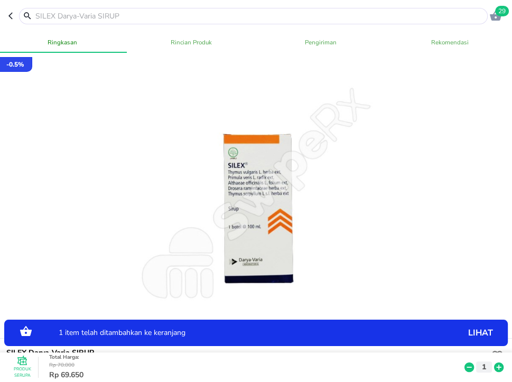
click at [500, 364] on icon at bounding box center [499, 367] width 10 height 10
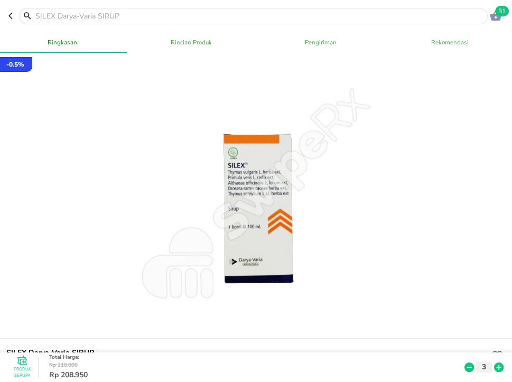
click at [290, 17] on input "text" at bounding box center [259, 16] width 450 height 11
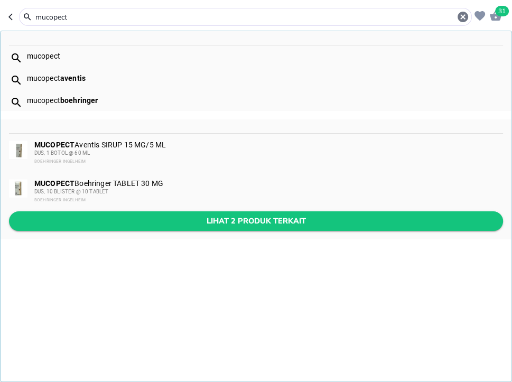
type input "mucopect"
click at [228, 230] on button "Lihat 2 produk terkait" at bounding box center [256, 221] width 494 height 20
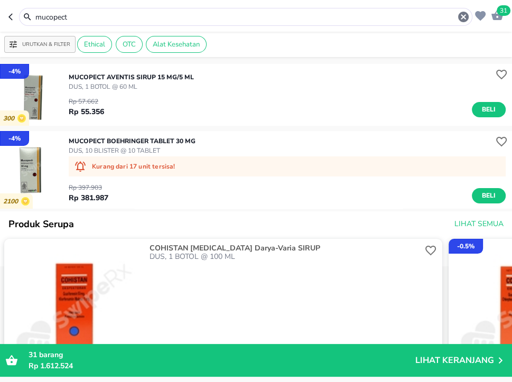
click at [202, 16] on input "mucopect" at bounding box center [245, 17] width 422 height 11
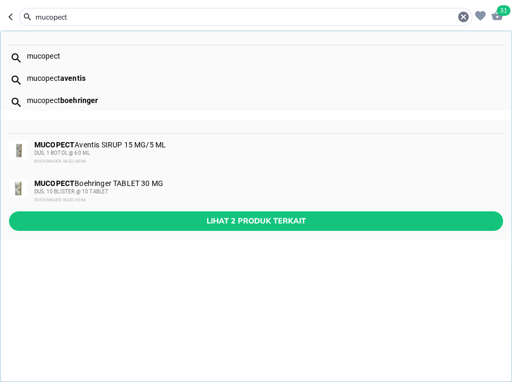
click at [202, 16] on input "mucopect" at bounding box center [245, 17] width 422 height 11
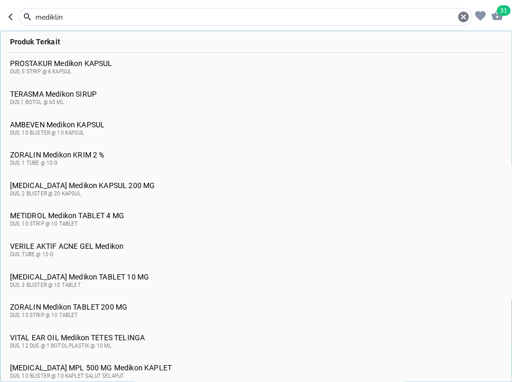
click at [224, 14] on input "mediklin" at bounding box center [245, 17] width 422 height 11
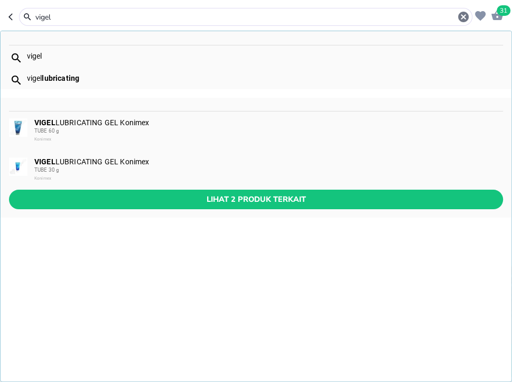
type input "vigel"
click at [204, 121] on div "VIGEL LUBRICATING GEL Konimex TUBE 60 g Konimex" at bounding box center [267, 130] width 467 height 25
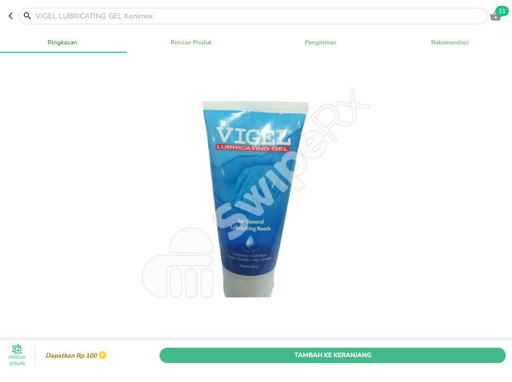
click at [385, 356] on span "Tambah Ke Keranjang" at bounding box center [332, 355] width 330 height 11
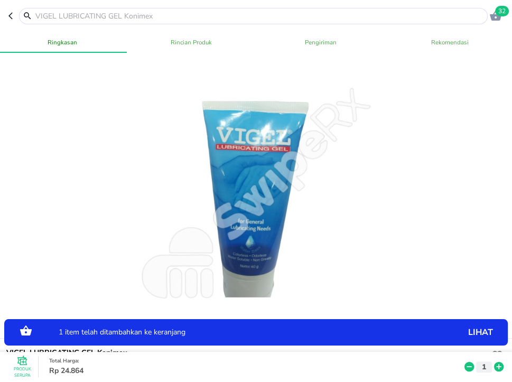
click at [496, 364] on icon at bounding box center [499, 367] width 10 height 10
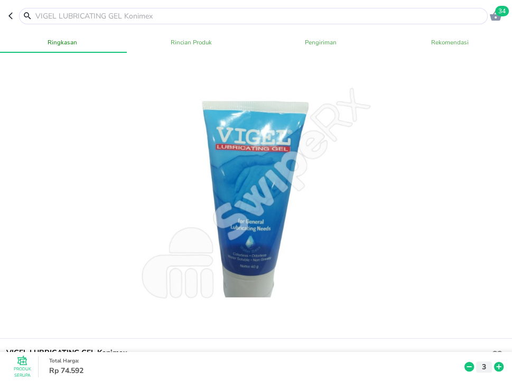
click at [138, 16] on input "text" at bounding box center [259, 16] width 450 height 11
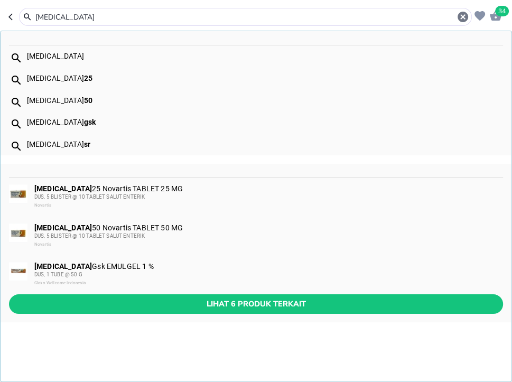
type input "[MEDICAL_DATA]"
click at [113, 235] on span "DUS, 5 BLISTER @ 10 TABLET SALUT ENTERIK" at bounding box center [89, 236] width 110 height 6
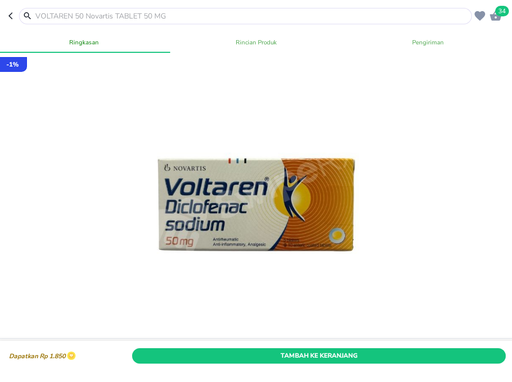
click at [361, 357] on span "Tambah Ke Keranjang" at bounding box center [318, 355] width 357 height 11
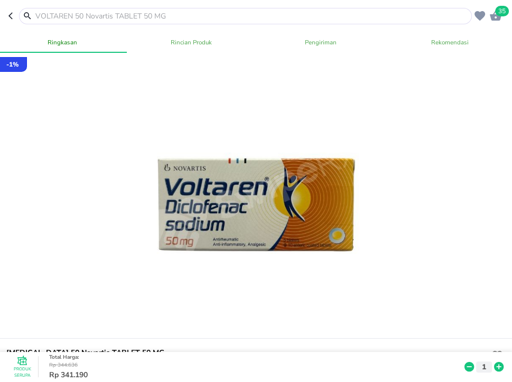
click at [181, 19] on input "text" at bounding box center [251, 16] width 435 height 11
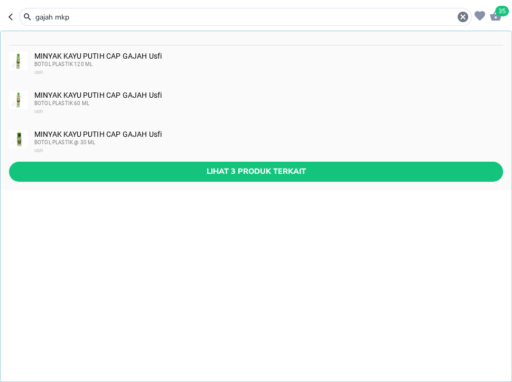
type input "gajah mkp"
click at [210, 98] on div "MINYAK KAYU PUTIH CAP GAJAH Usfi BOTOL PLASTIK 60 ML USFI" at bounding box center [267, 103] width 467 height 25
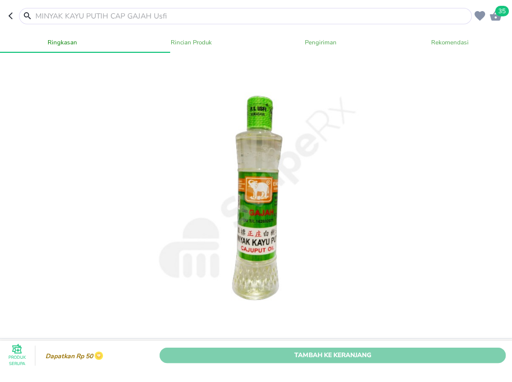
click at [443, 357] on span "Tambah Ke Keranjang" at bounding box center [332, 355] width 330 height 11
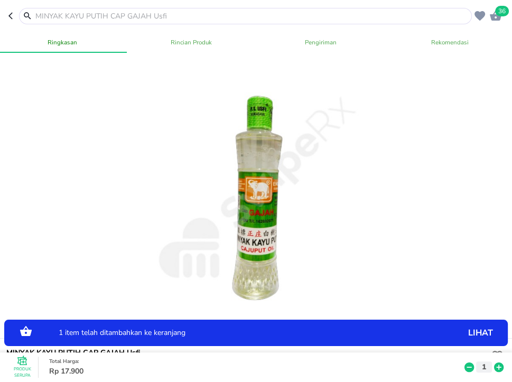
click at [503, 366] on icon at bounding box center [499, 367] width 10 height 10
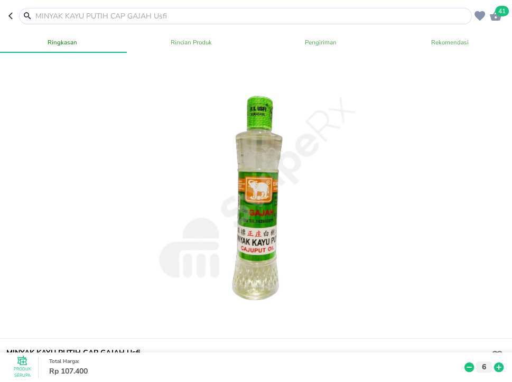
click at [271, 17] on input "text" at bounding box center [251, 16] width 435 height 11
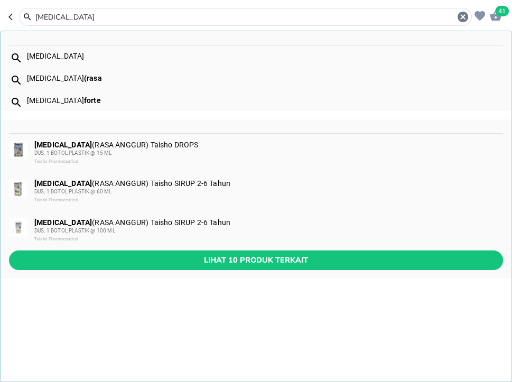
type input "[MEDICAL_DATA]"
click at [162, 152] on div "DUS, 1 BOTOL PLASTIK @ 15 ML" at bounding box center [267, 153] width 467 height 8
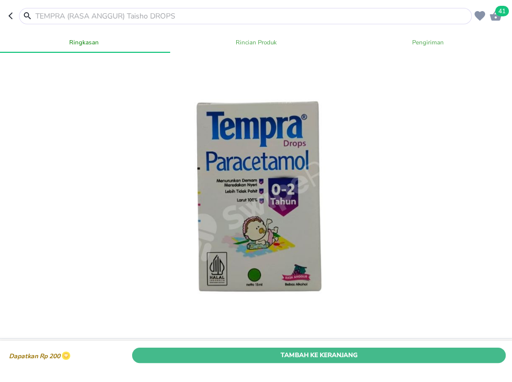
click at [395, 360] on span "Tambah Ke Keranjang" at bounding box center [318, 355] width 357 height 11
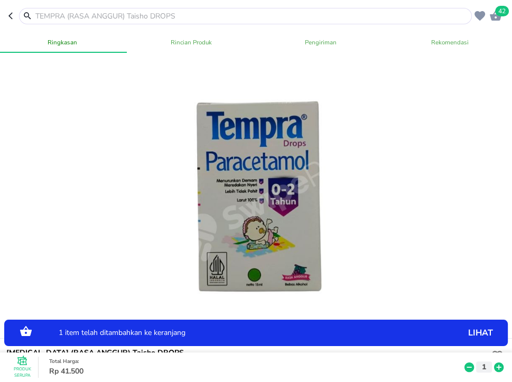
click at [497, 366] on icon at bounding box center [499, 367] width 10 height 10
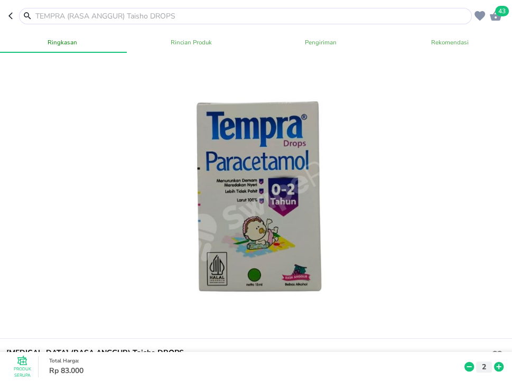
click at [498, 366] on icon at bounding box center [499, 367] width 14 height 12
click at [494, 16] on icon "button" at bounding box center [495, 16] width 12 height 10
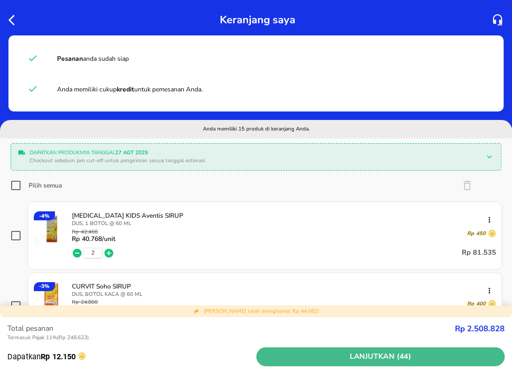
click at [381, 356] on span "Lanjutkan (44)" at bounding box center [380, 356] width 240 height 13
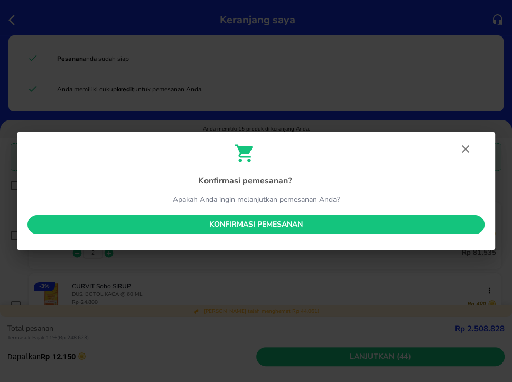
click at [309, 225] on span "Konfirmasi pemesanan" at bounding box center [256, 224] width 440 height 13
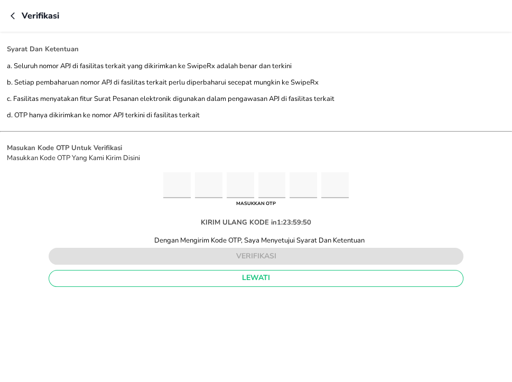
click at [186, 185] on input "Please enter OTP character 1" at bounding box center [176, 185] width 27 height 26
type input "6"
type input "3"
type input "9"
type input "0"
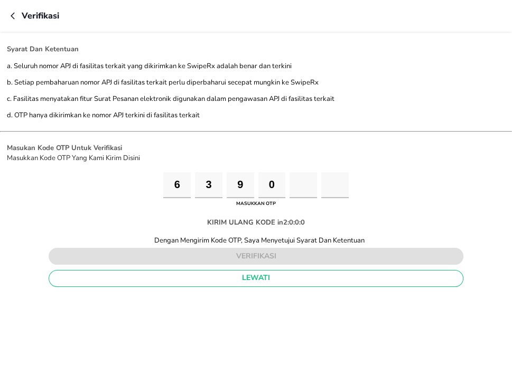
type input "9"
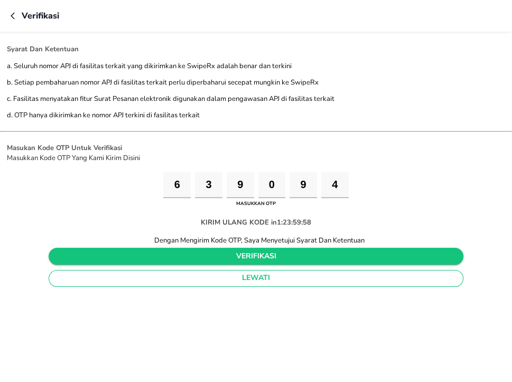
type input "4"
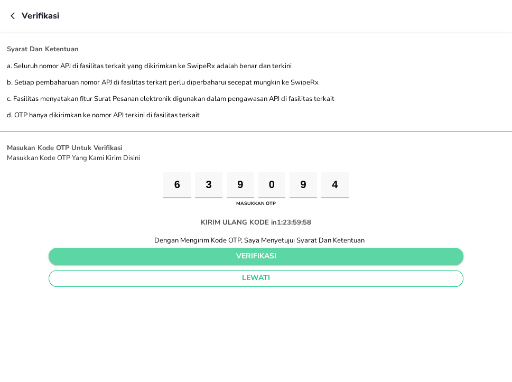
click at [264, 250] on span "verifikasi" at bounding box center [256, 256] width 398 height 13
